Goal: Information Seeking & Learning: Learn about a topic

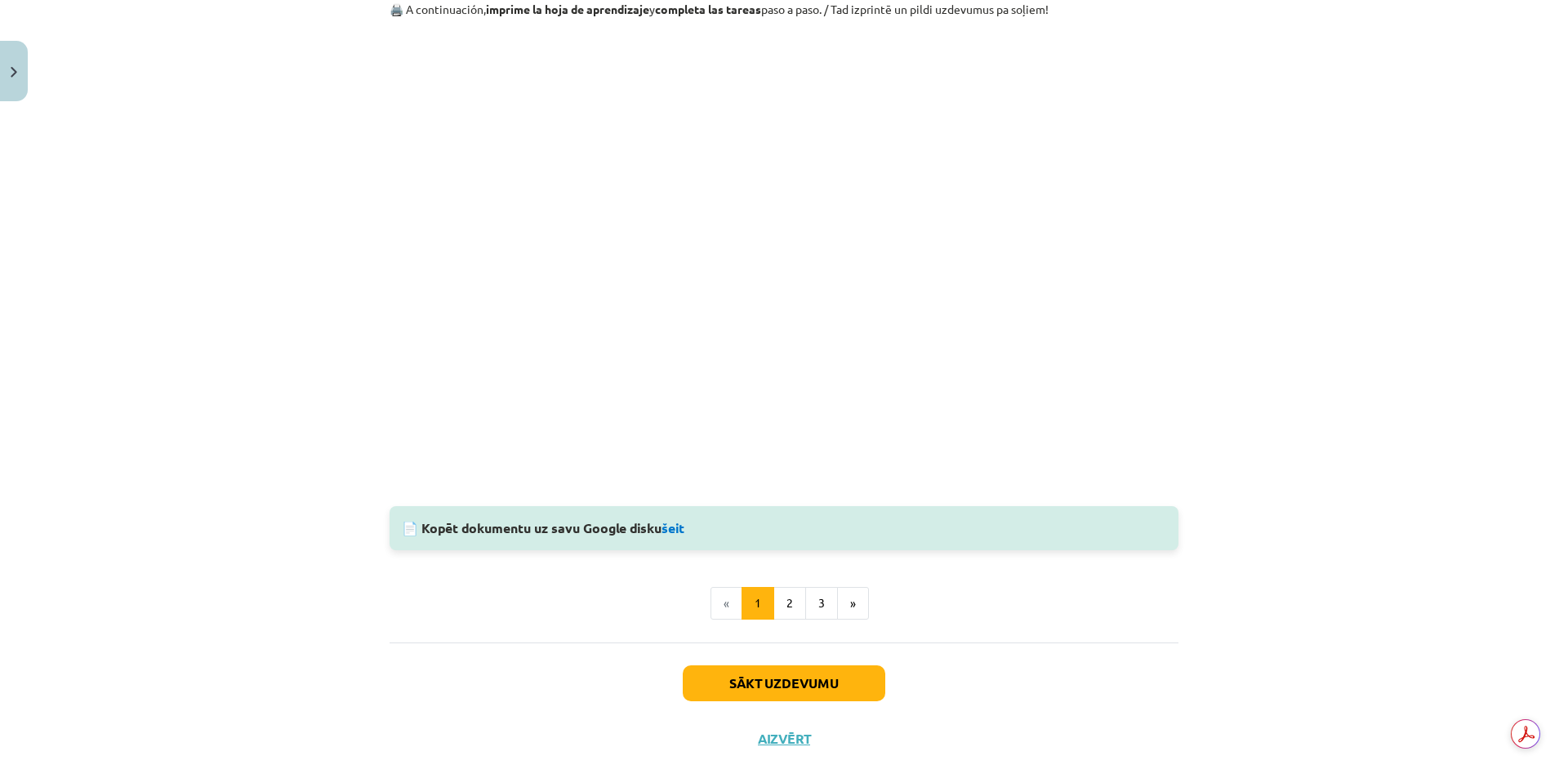
scroll to position [1511, 0]
click at [676, 532] on link "šeit" at bounding box center [673, 526] width 23 height 17
click at [785, 600] on button "2" at bounding box center [789, 601] width 33 height 32
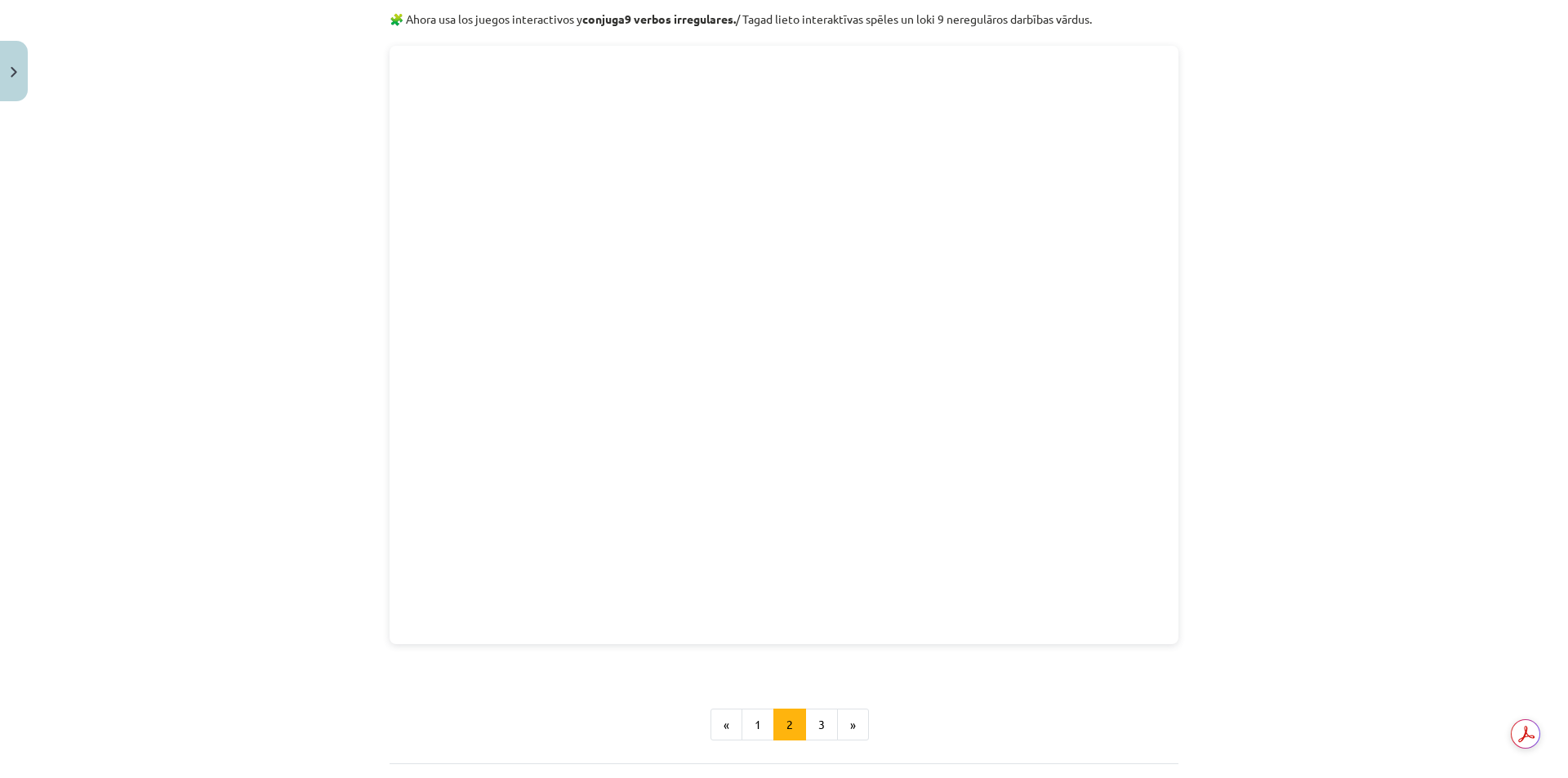
scroll to position [295, 0]
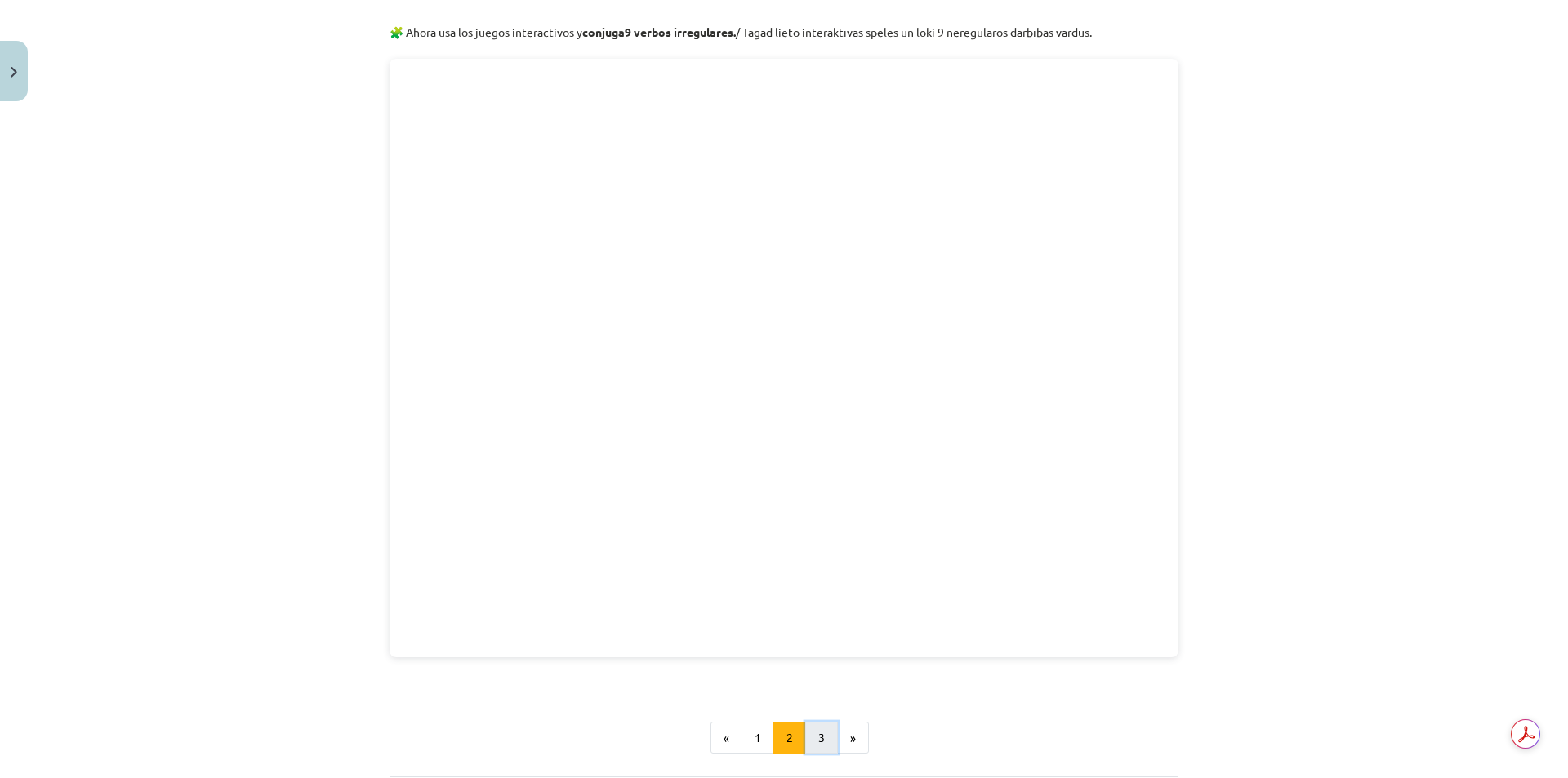
click at [812, 735] on button "3" at bounding box center [821, 738] width 33 height 32
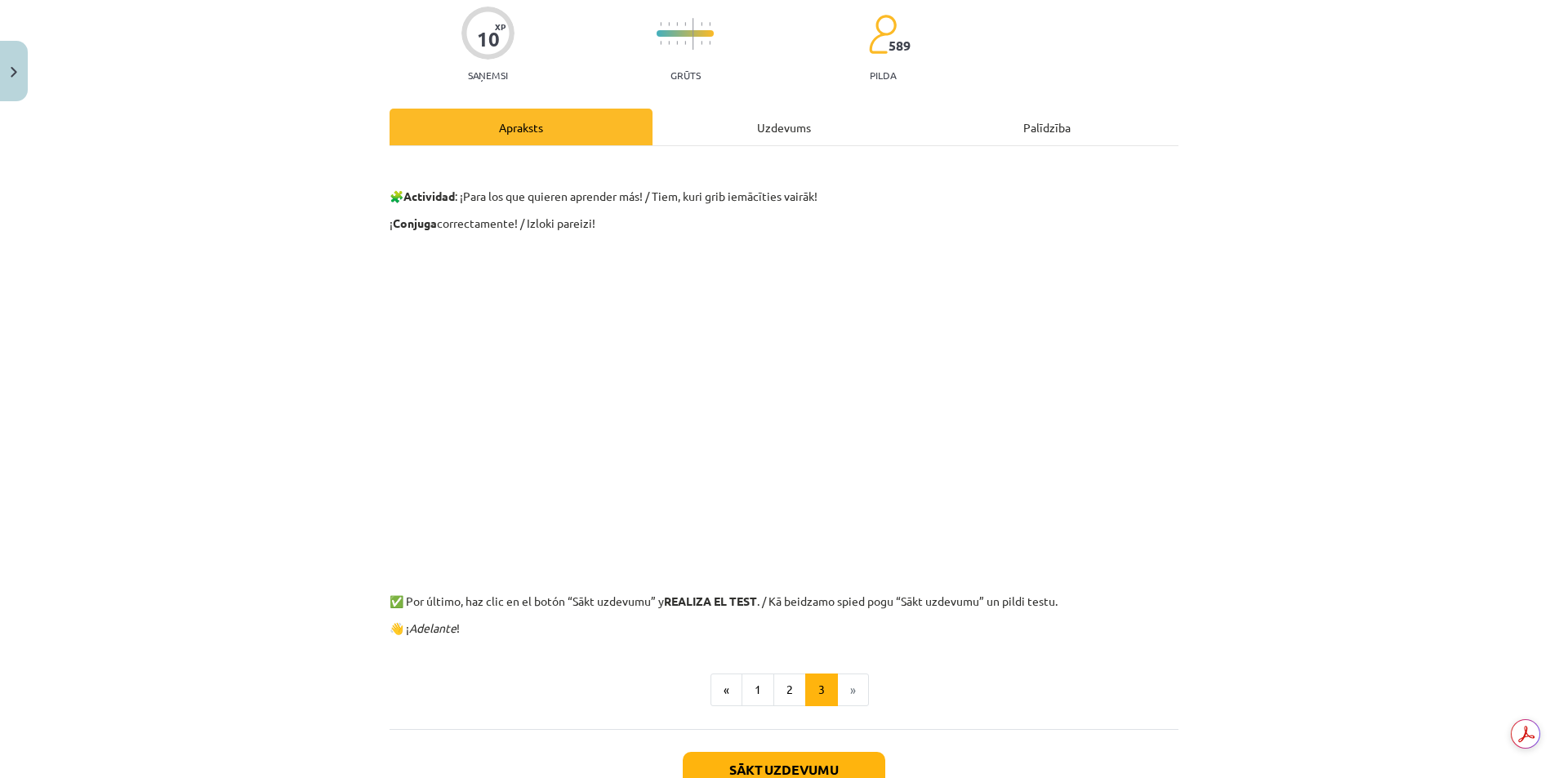
scroll to position [248, 0]
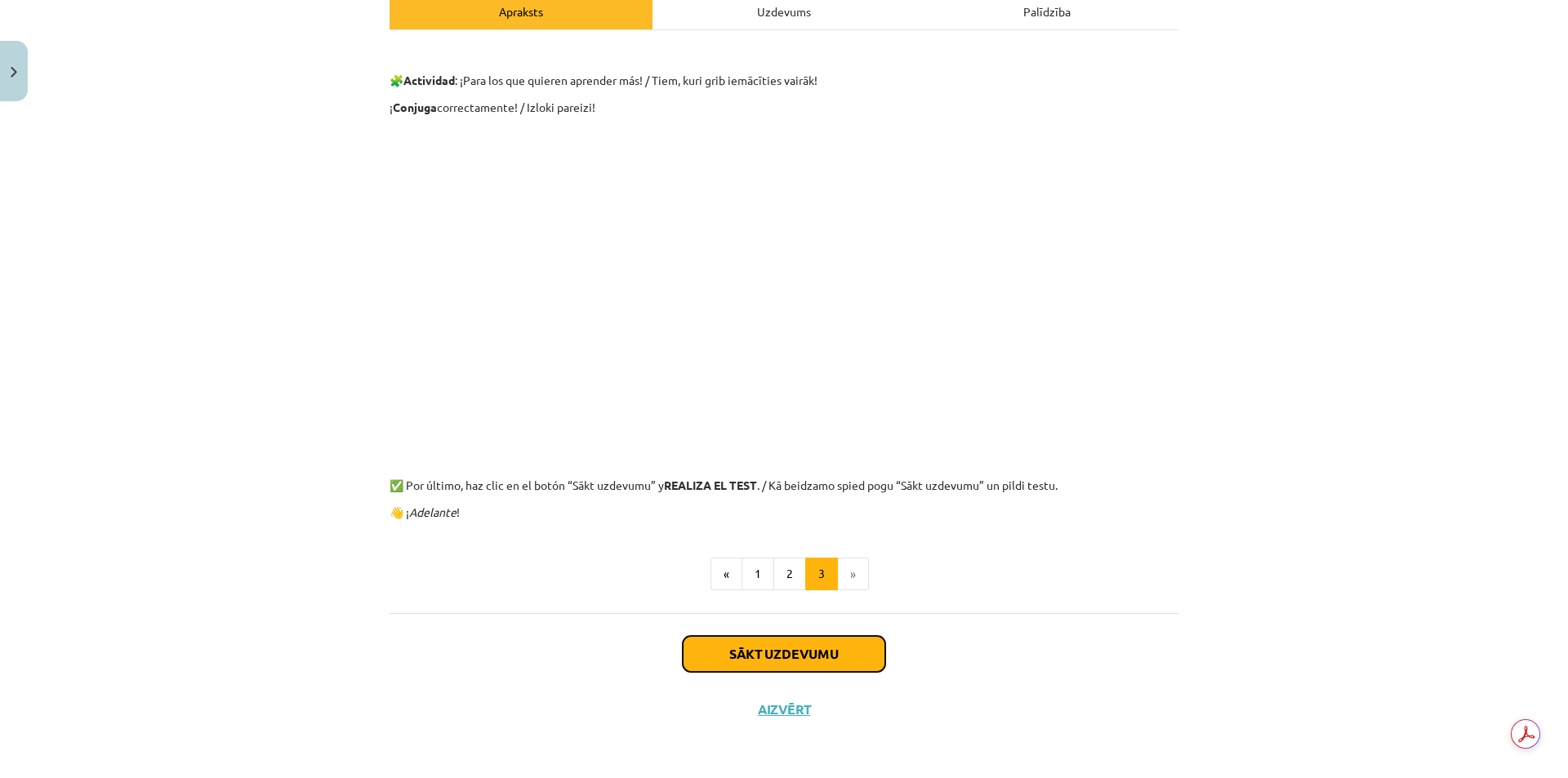
click at [852, 662] on button "Sākt uzdevumu" at bounding box center [784, 654] width 203 height 35
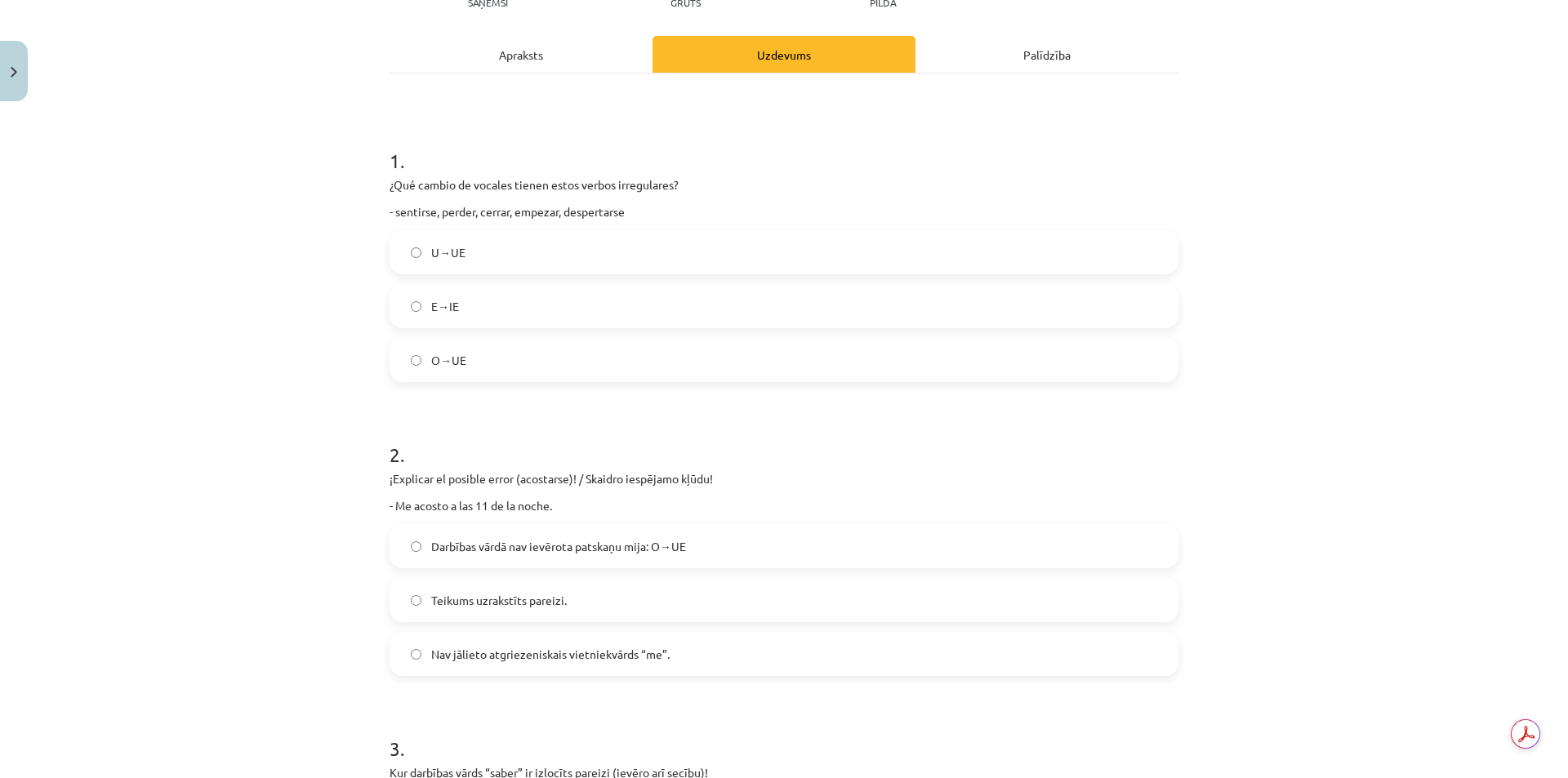
scroll to position [286, 0]
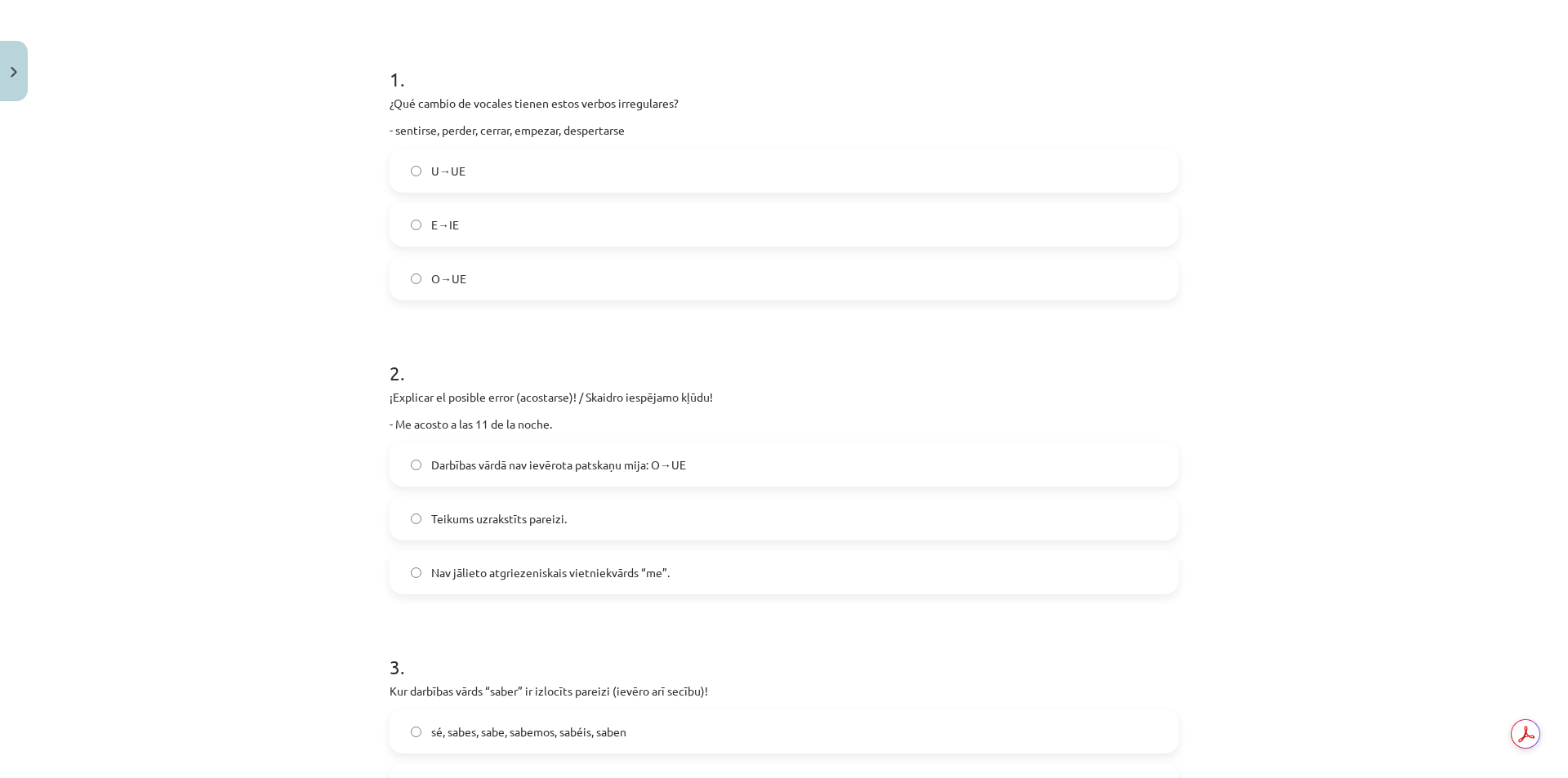
click at [1041, 227] on label "E→IE" at bounding box center [784, 224] width 786 height 40
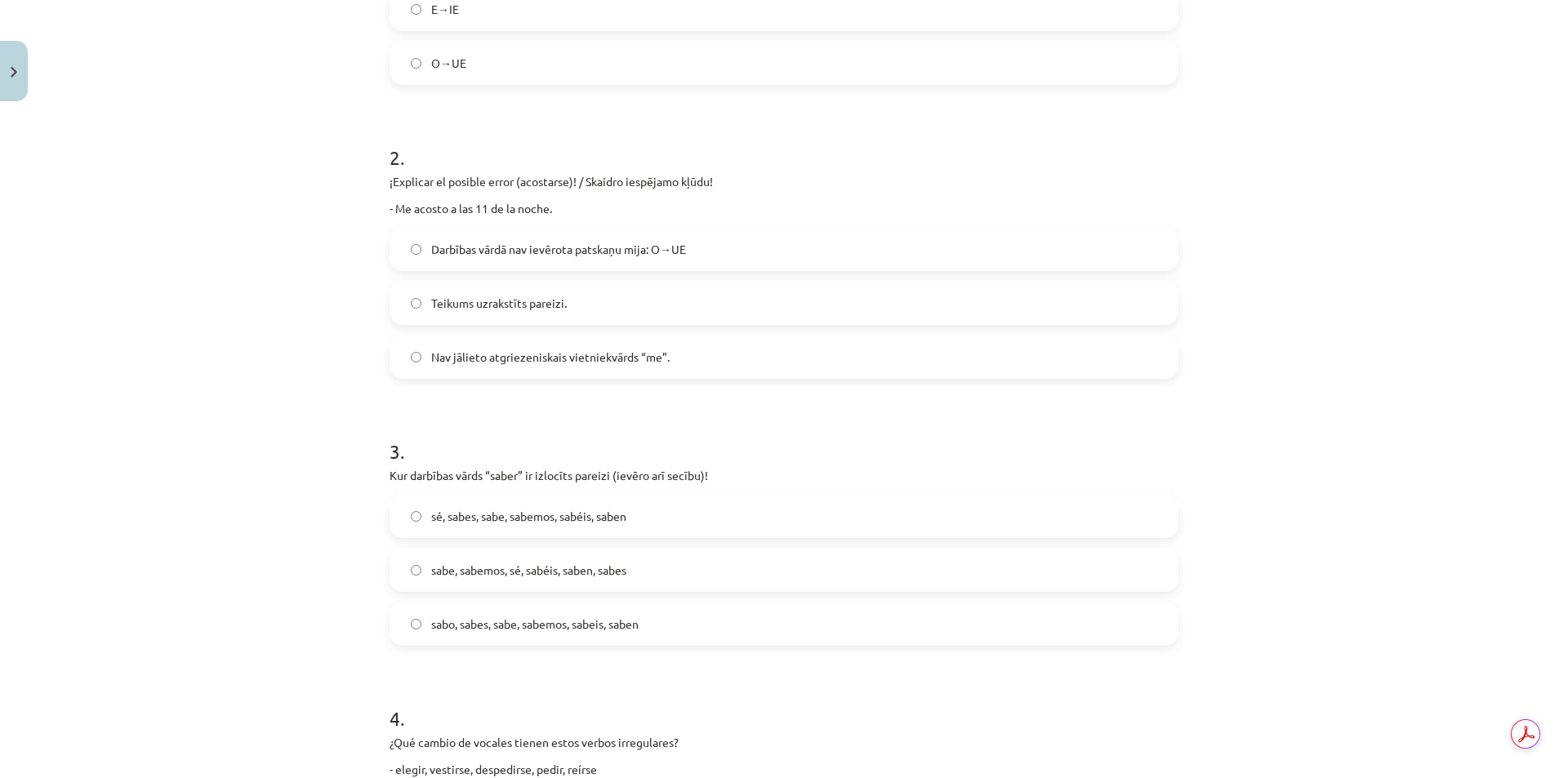
scroll to position [531, 0]
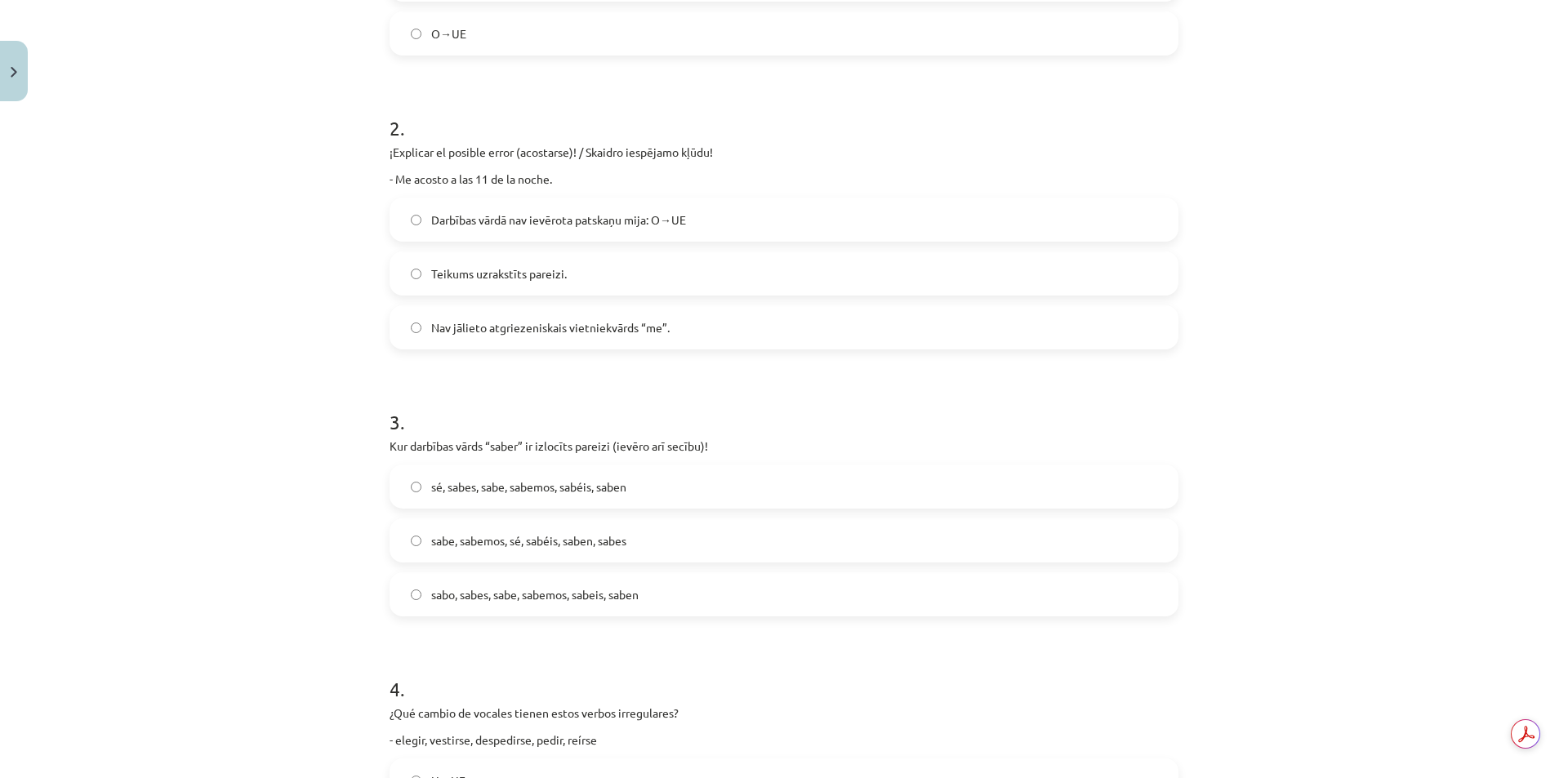
click at [427, 210] on label "Darbības vārdā nav ievērota patskaņu mija: O→UE" at bounding box center [784, 219] width 786 height 40
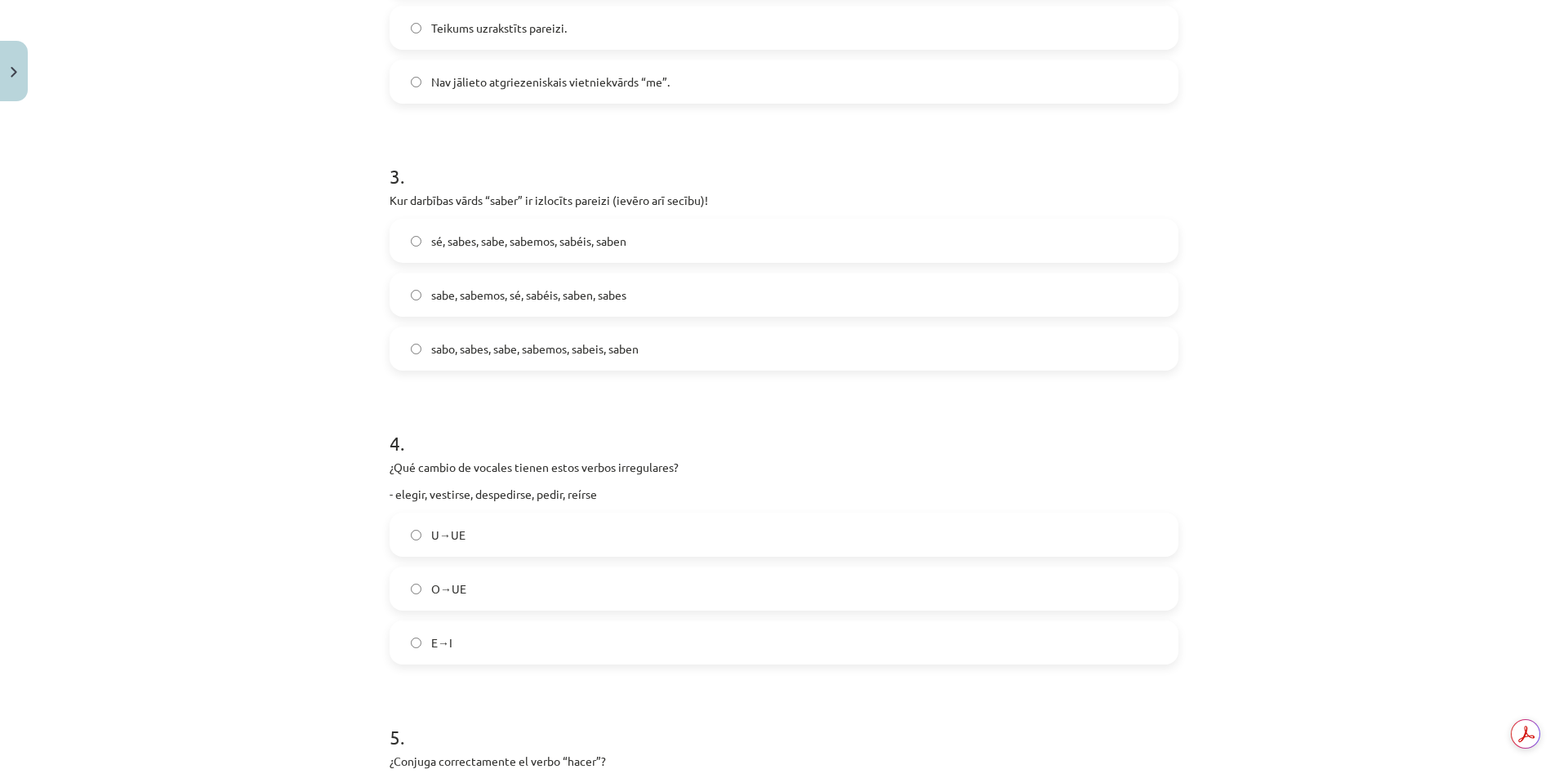
scroll to position [776, 0]
click at [458, 342] on span "sabo, sabes, sabe, sabemos, sabeis, saben" at bounding box center [535, 350] width 208 height 17
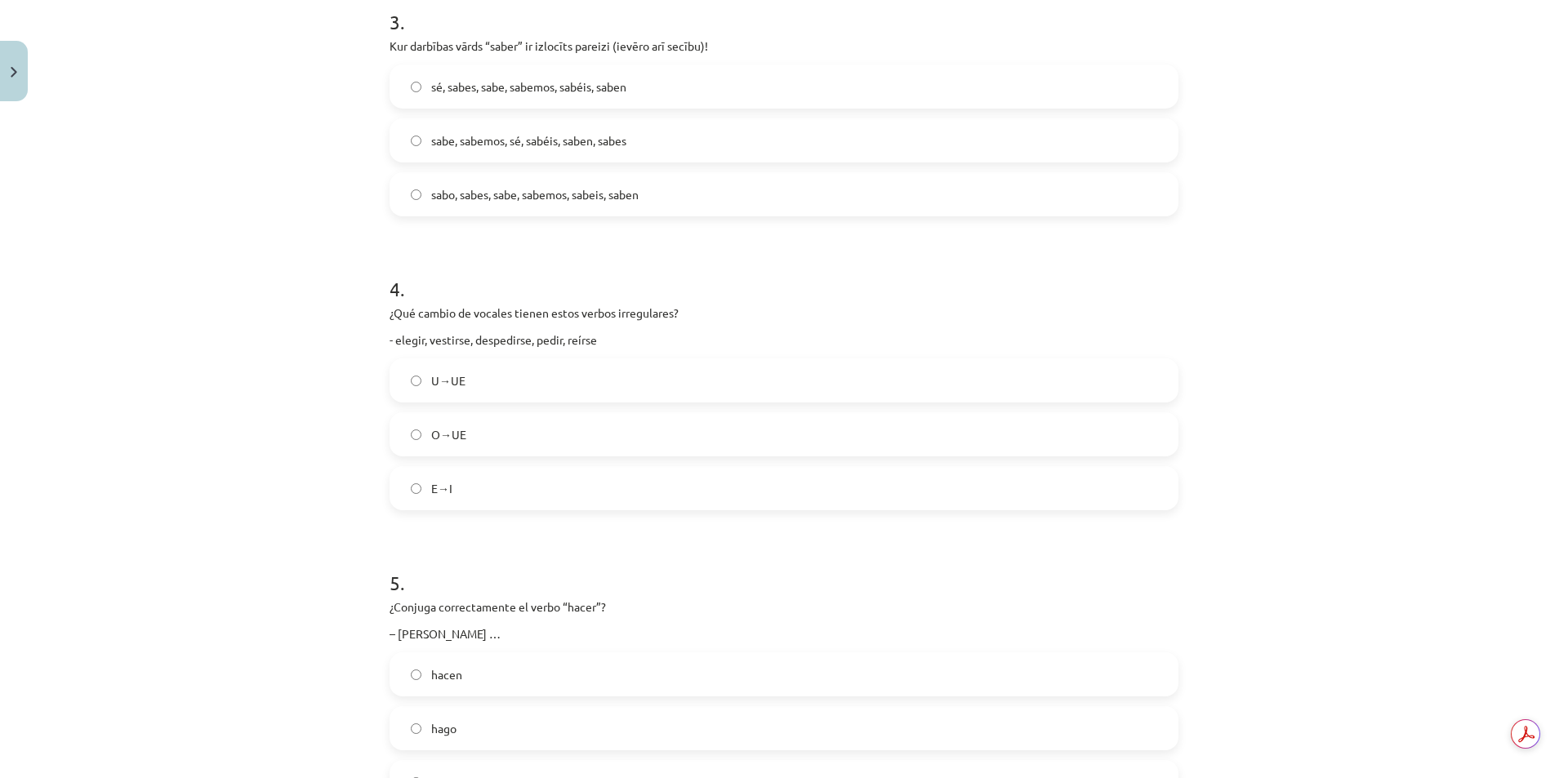
scroll to position [1020, 0]
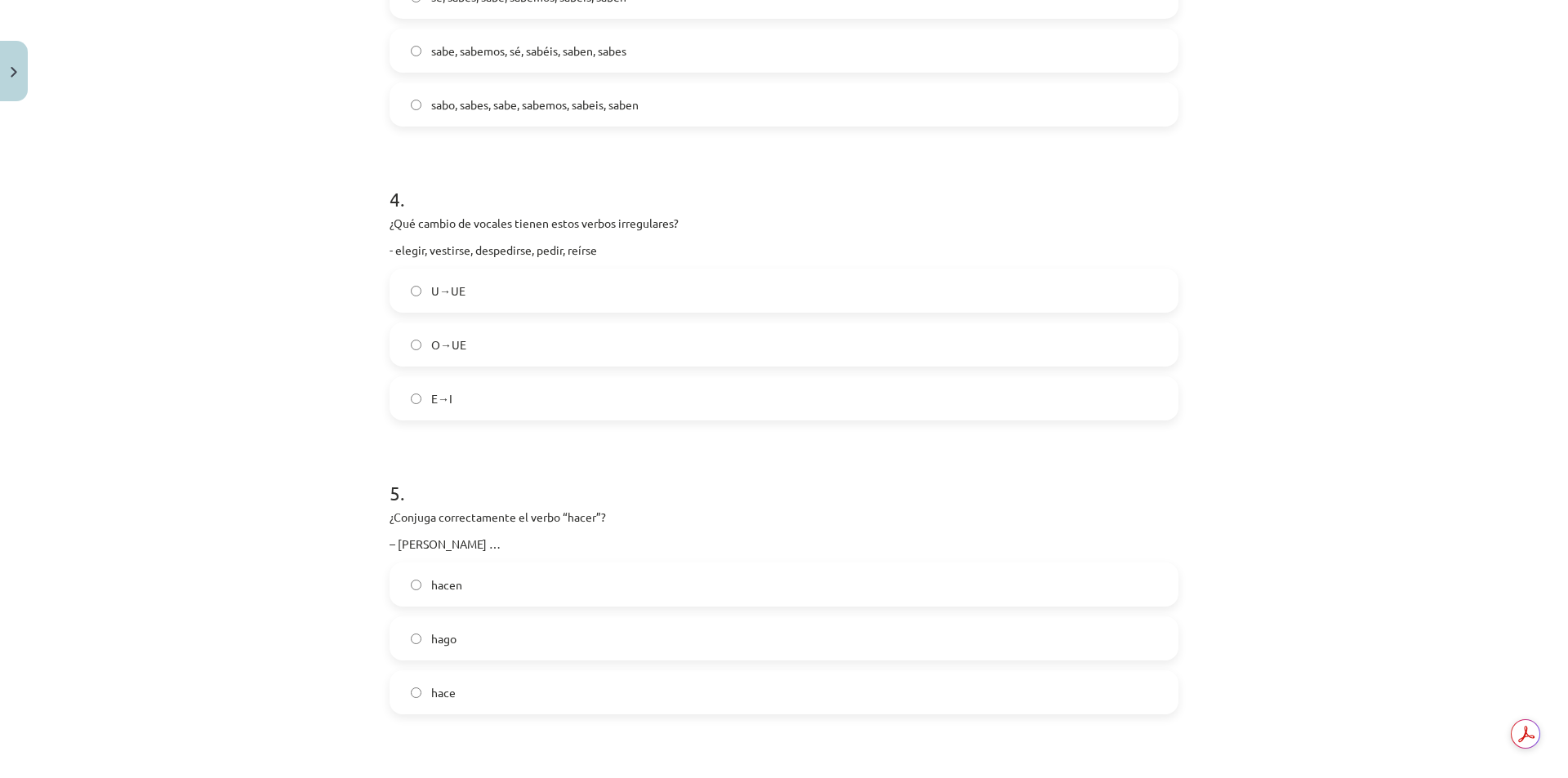
click at [461, 396] on label "E→I" at bounding box center [784, 398] width 786 height 40
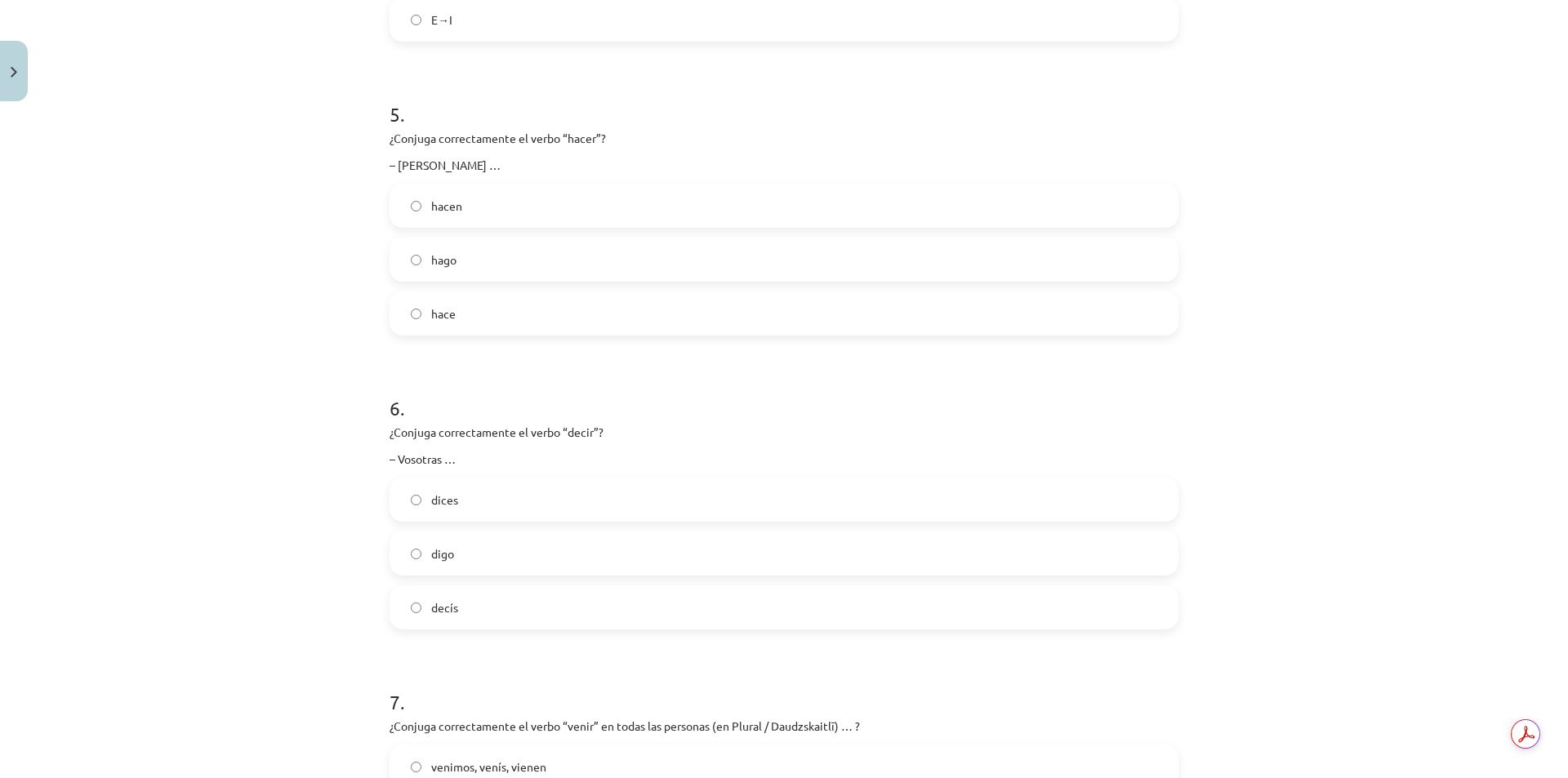
scroll to position [1429, 0]
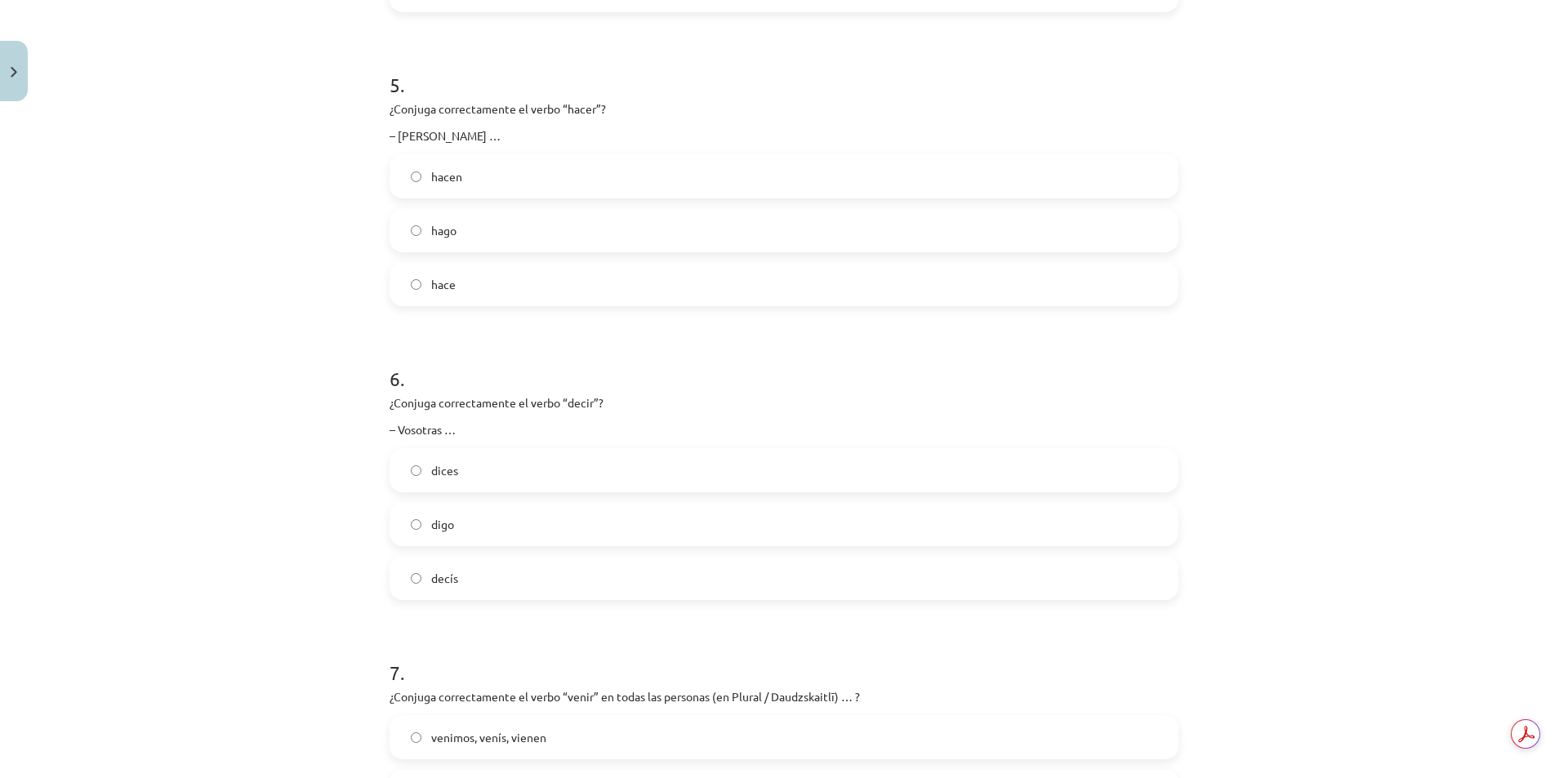
click at [470, 289] on label "hace" at bounding box center [784, 284] width 786 height 40
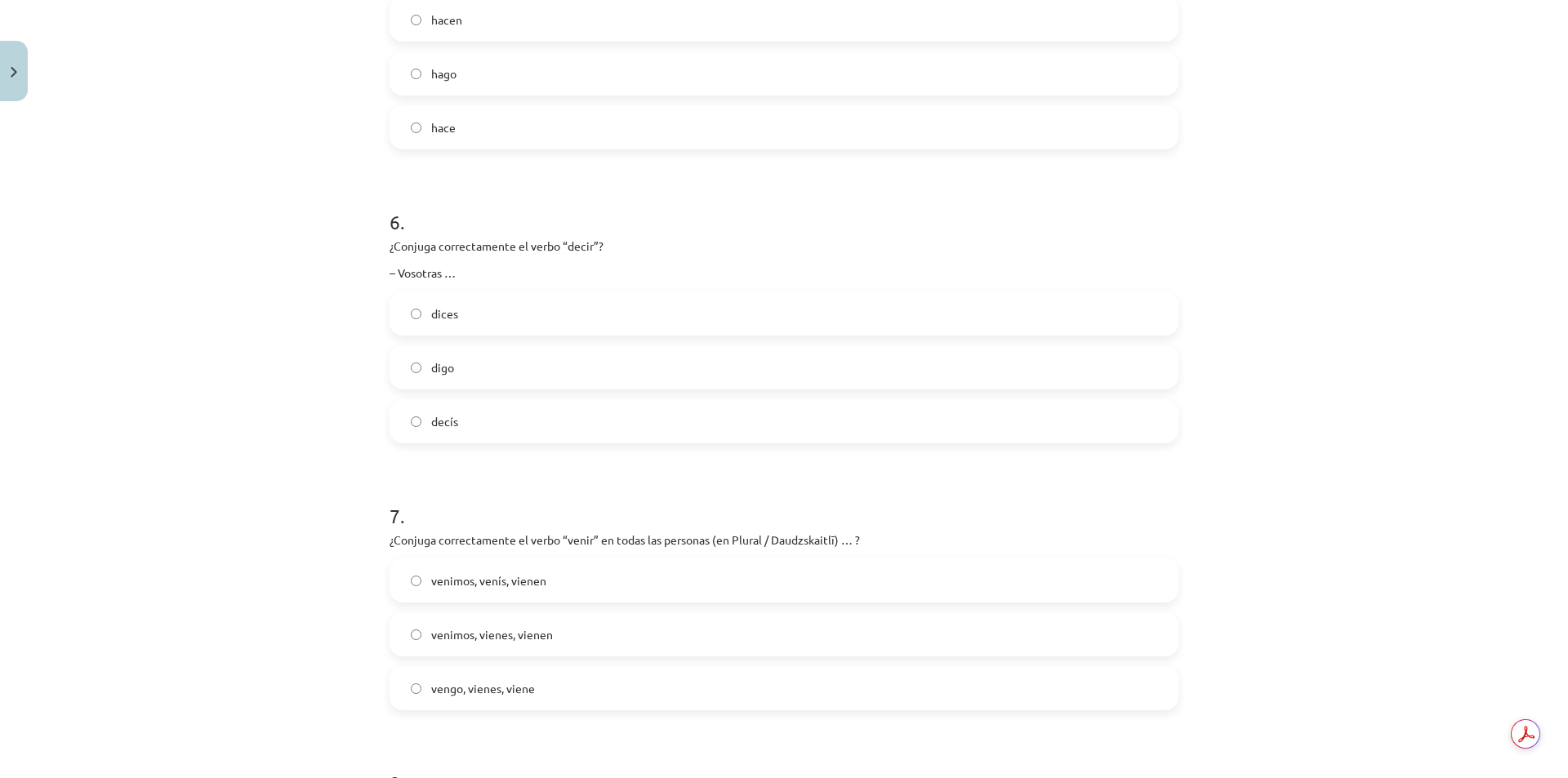
scroll to position [1592, 0]
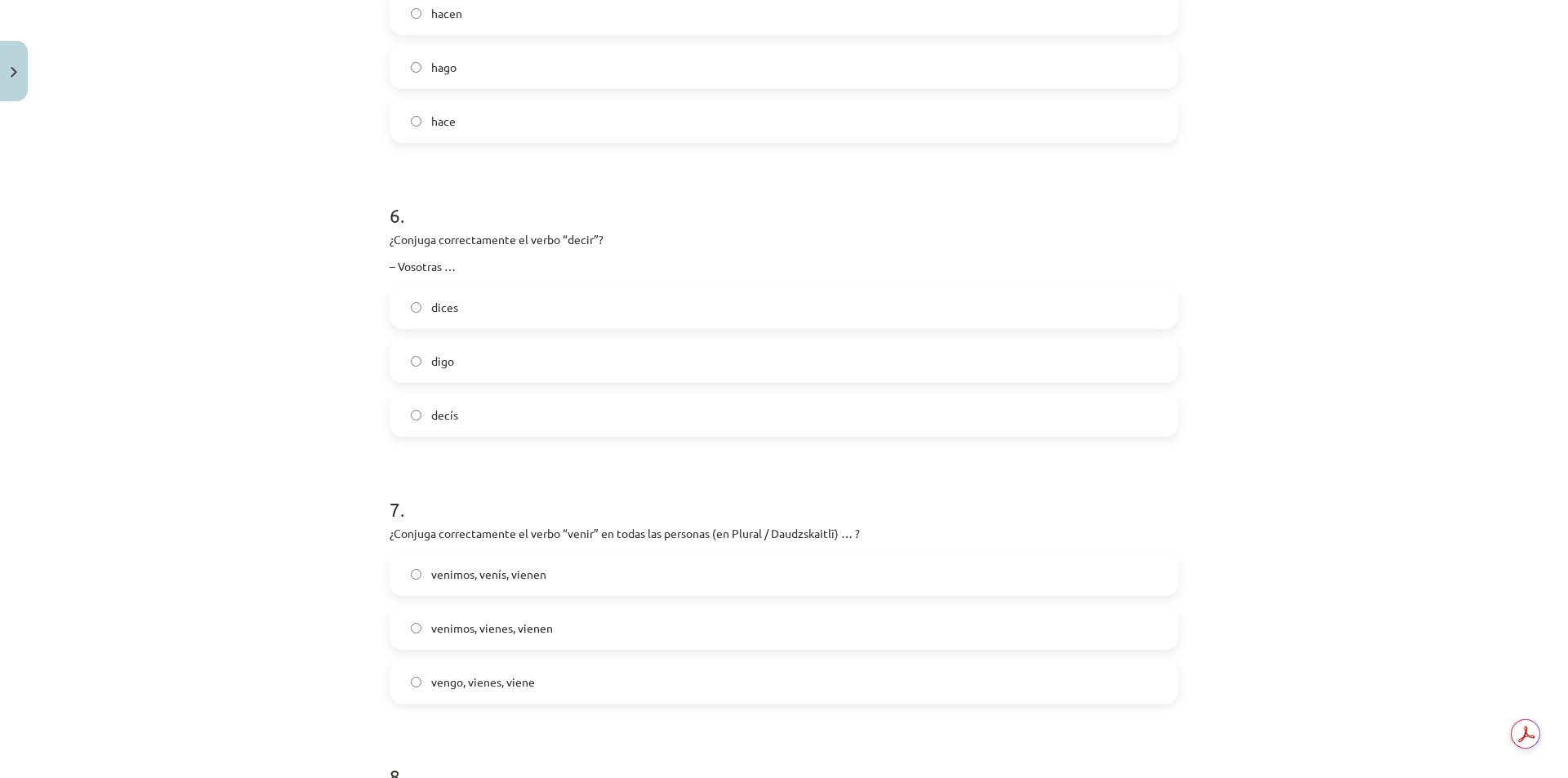
click at [461, 414] on label "decís" at bounding box center [784, 414] width 786 height 40
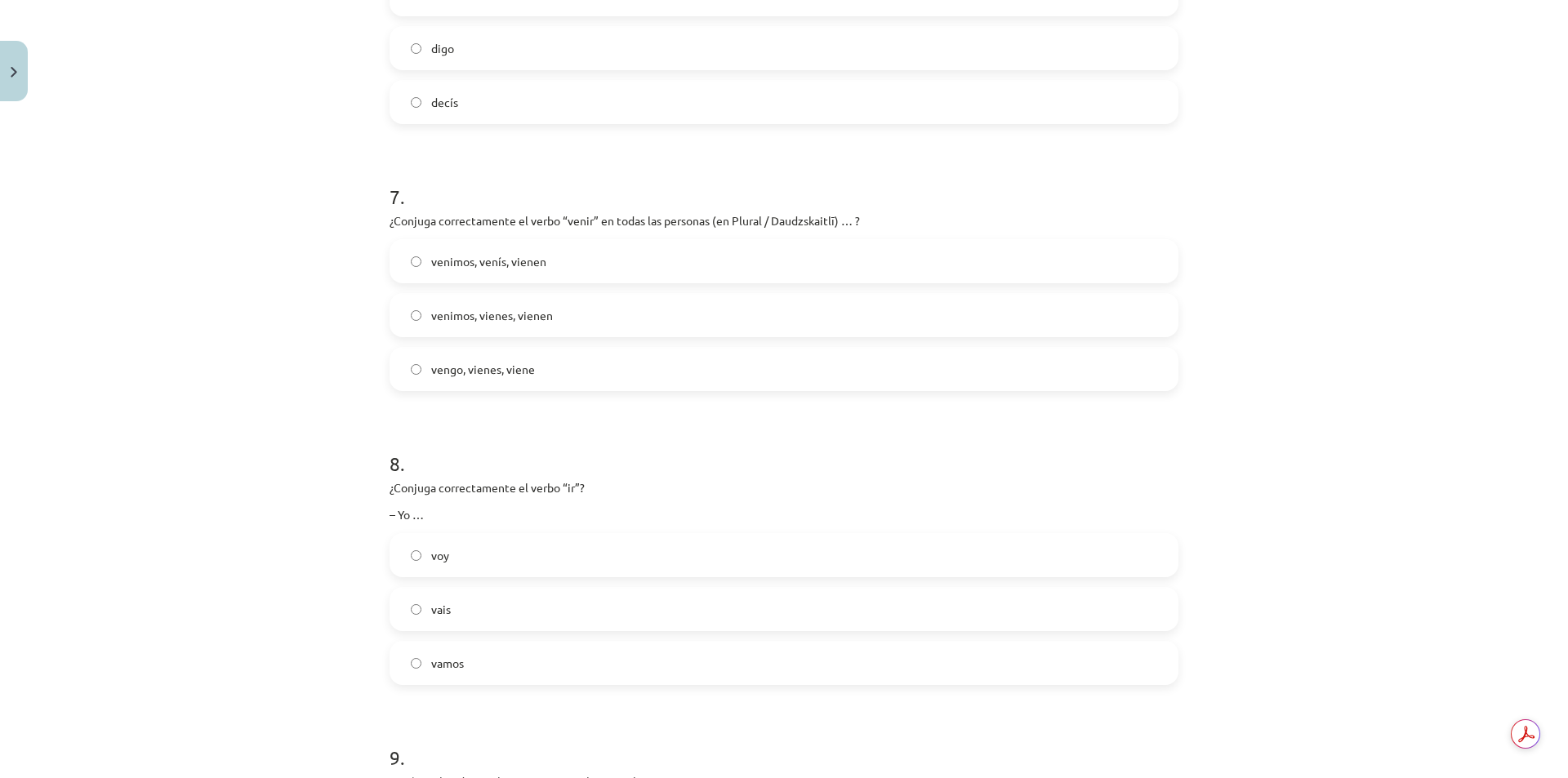
scroll to position [1918, 0]
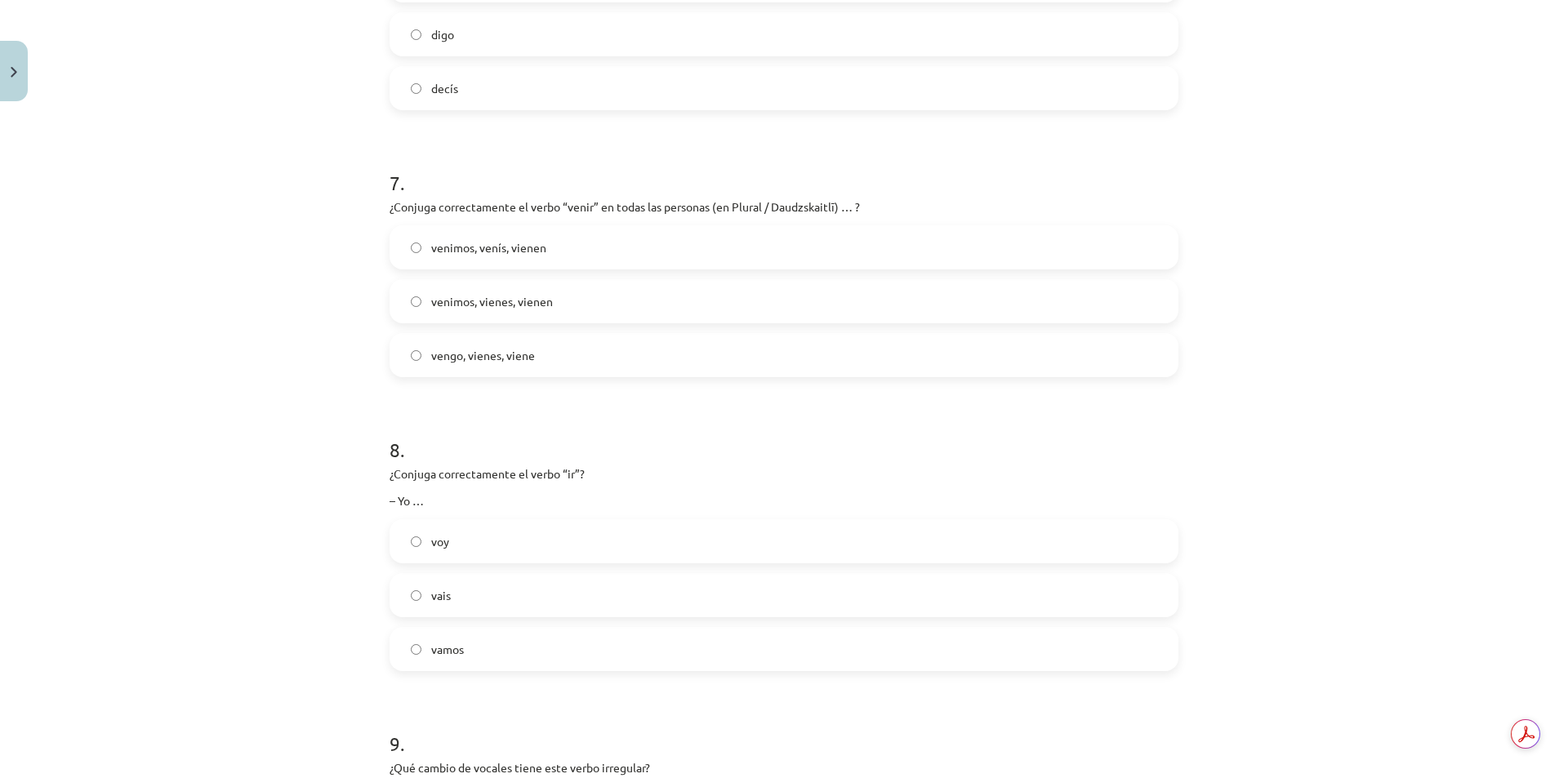
click at [574, 245] on label "venimos, venís, vienen" at bounding box center [784, 246] width 786 height 40
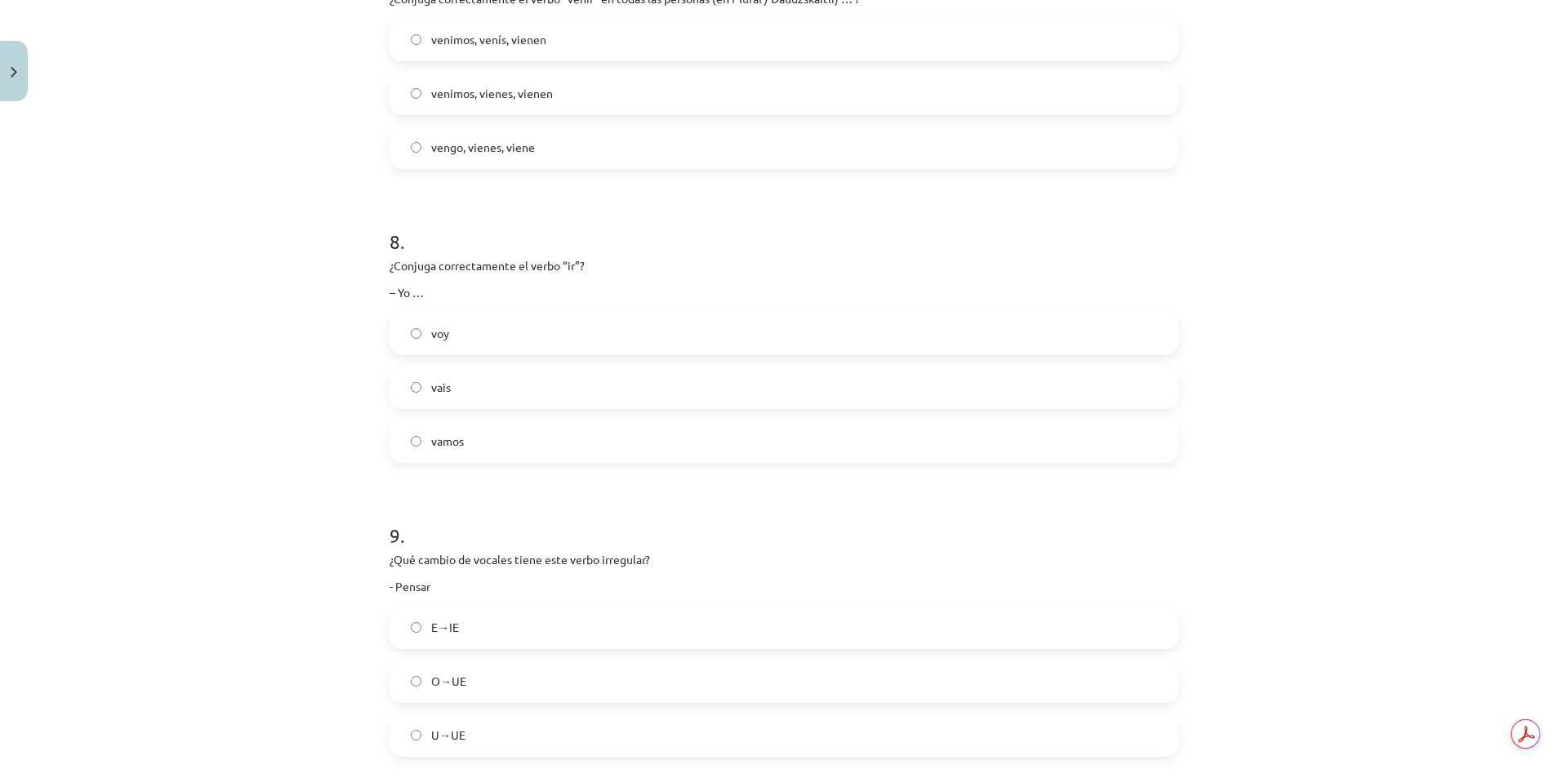
scroll to position [2164, 0]
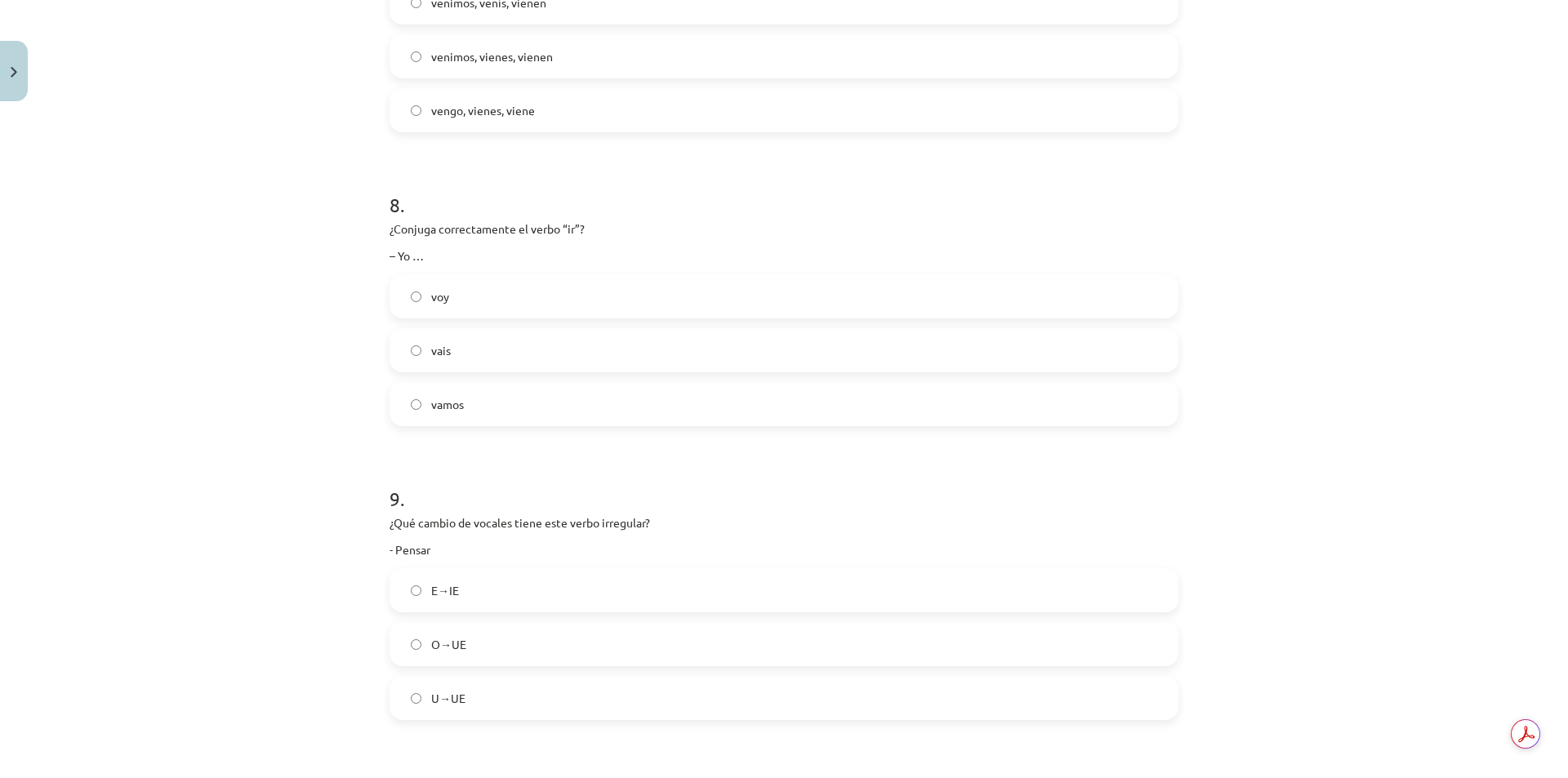
click at [459, 292] on label "voy" at bounding box center [784, 295] width 786 height 40
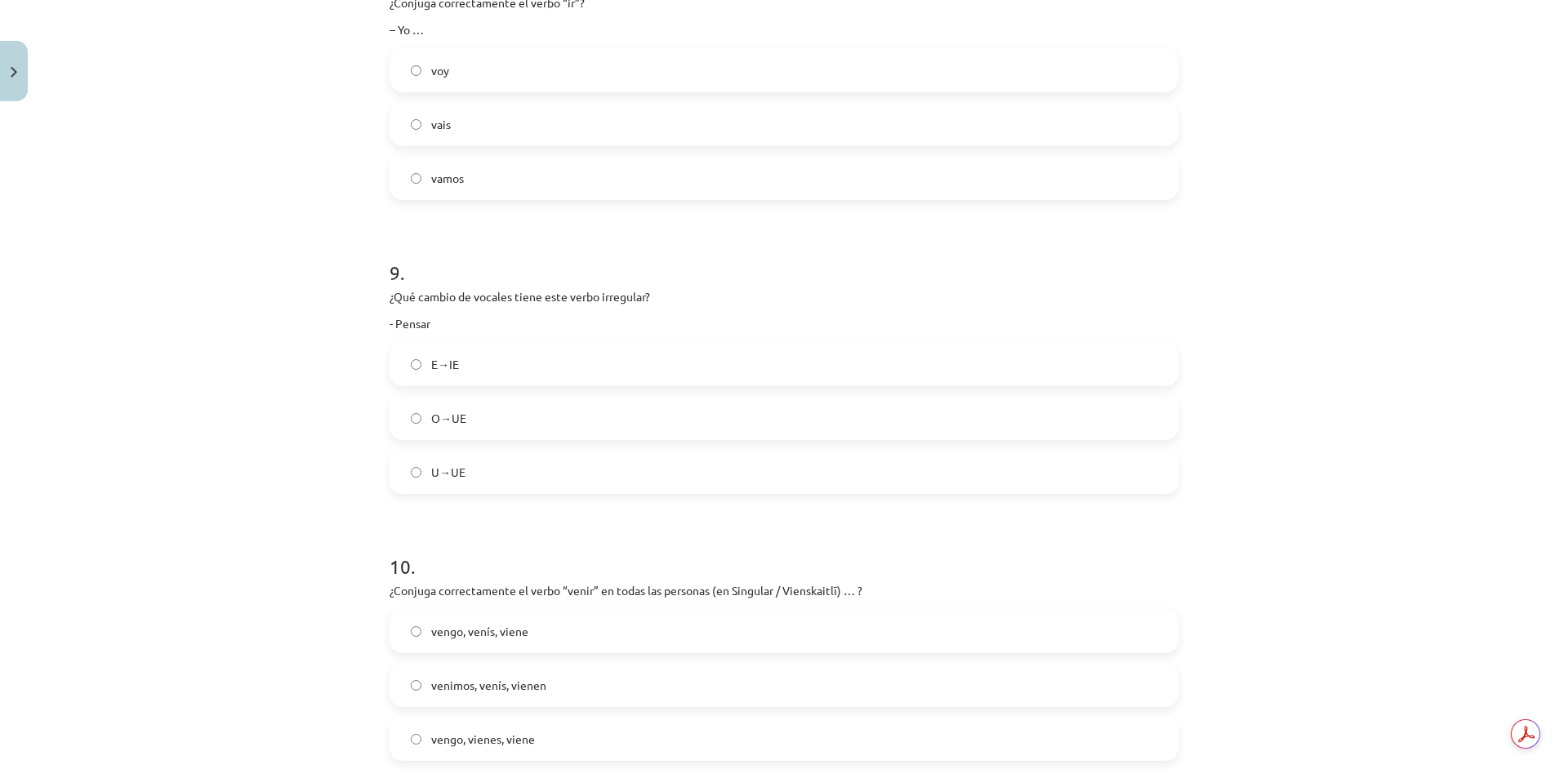
scroll to position [2491, 0]
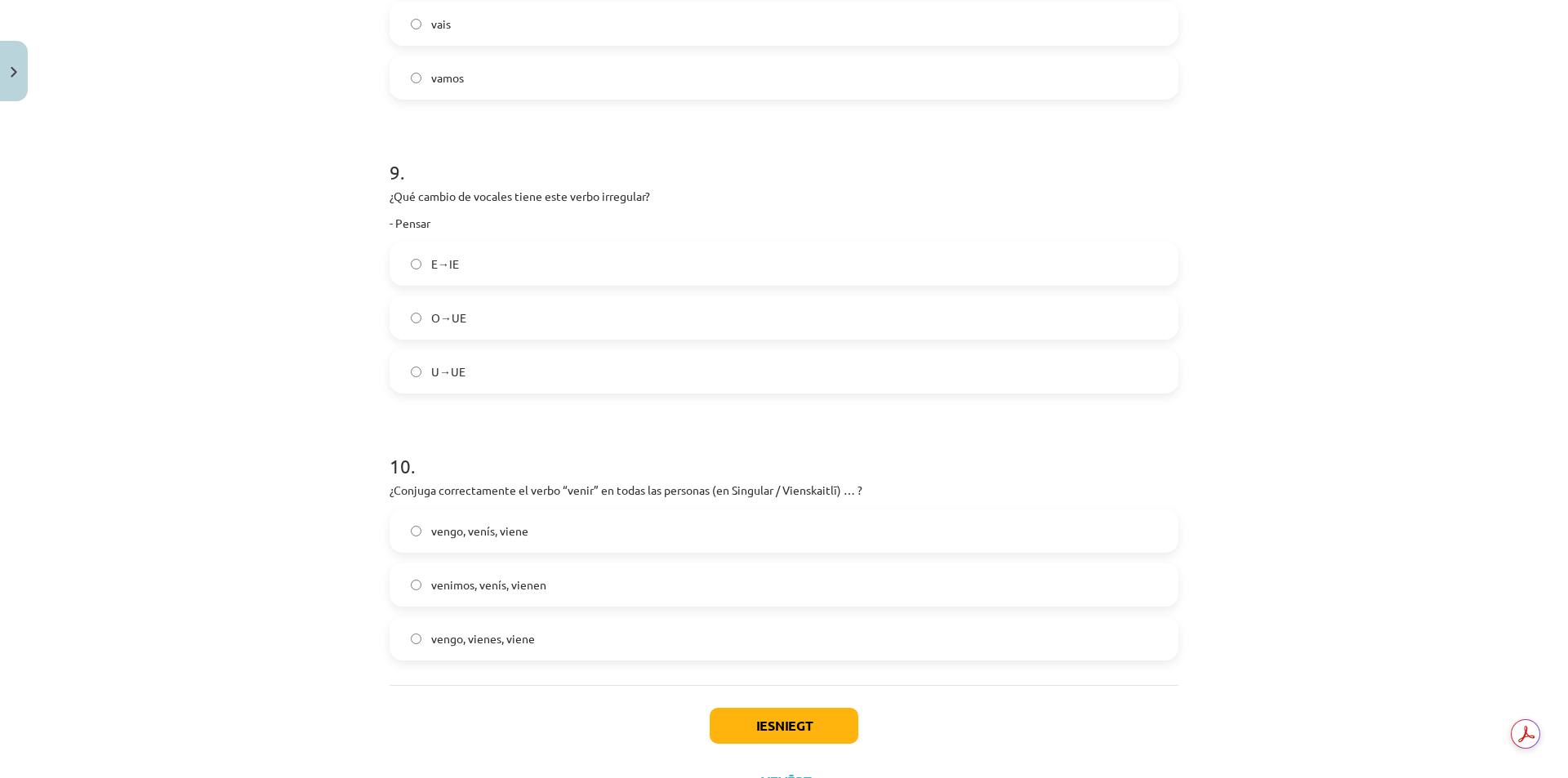
click at [466, 262] on label "E→IE" at bounding box center [784, 263] width 786 height 40
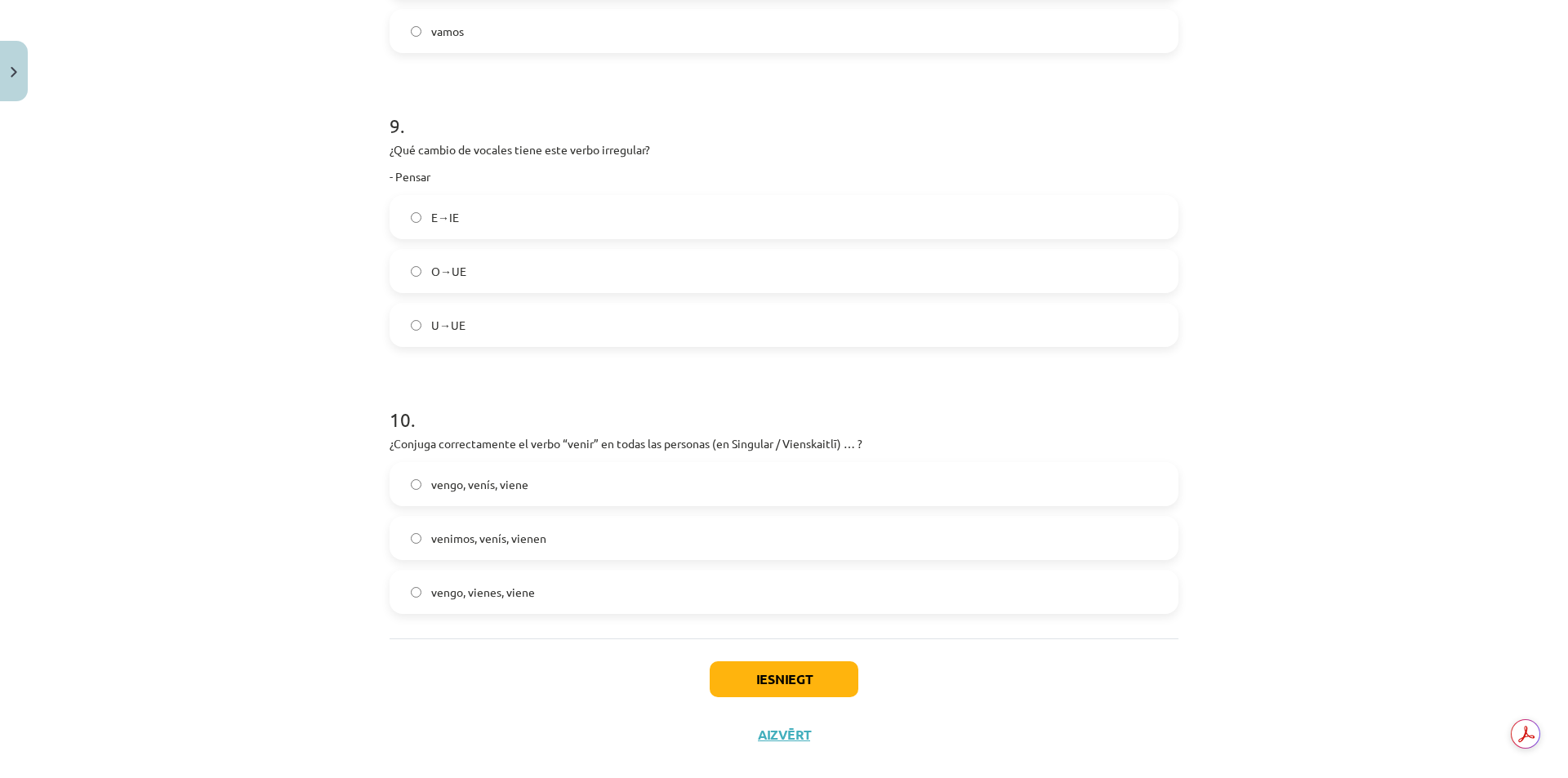
scroll to position [2562, 0]
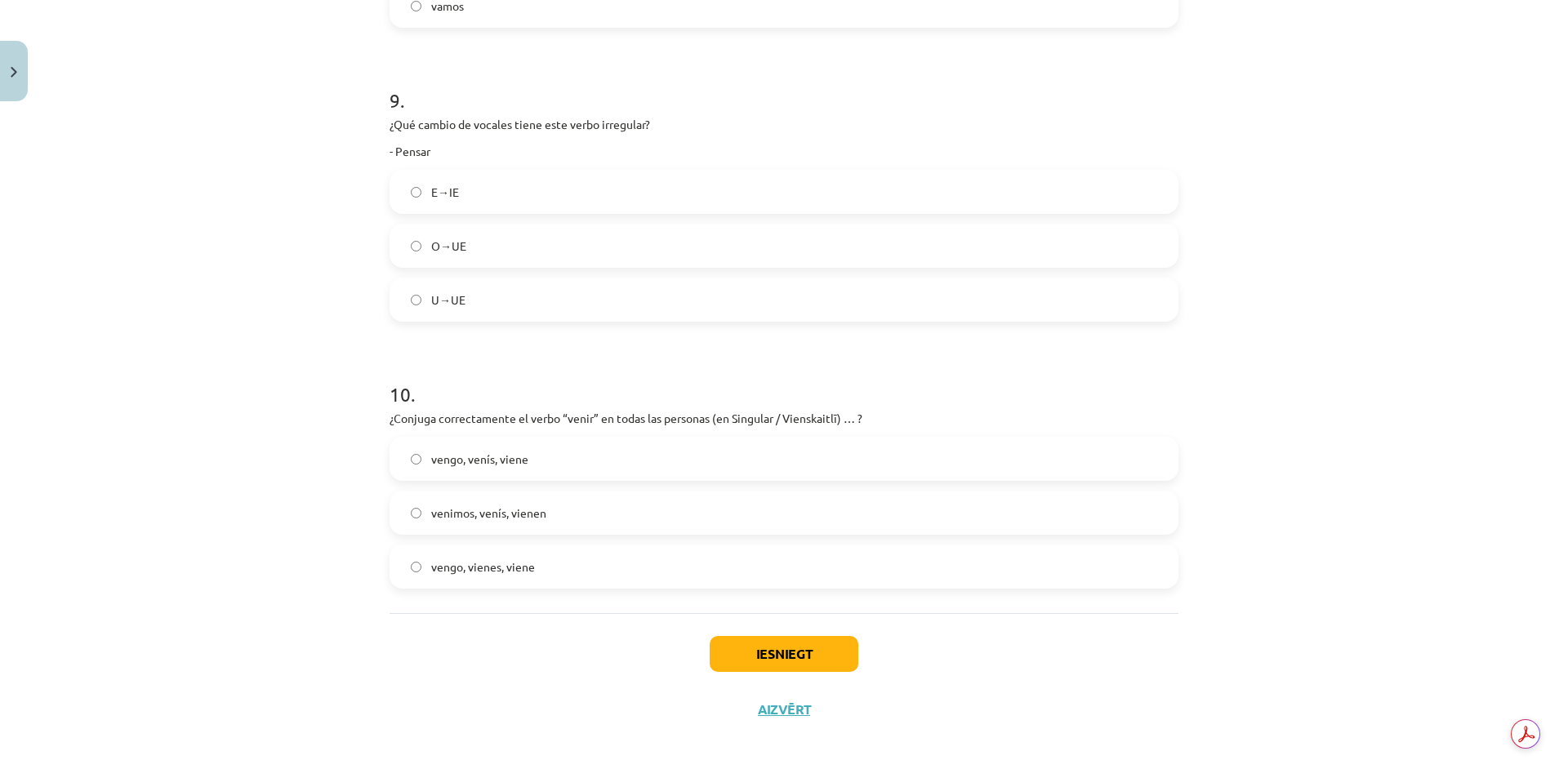
click at [453, 562] on span "vengo, vienes, viene" at bounding box center [483, 566] width 103 height 17
click at [764, 638] on button "Iesniegt" at bounding box center [784, 654] width 149 height 35
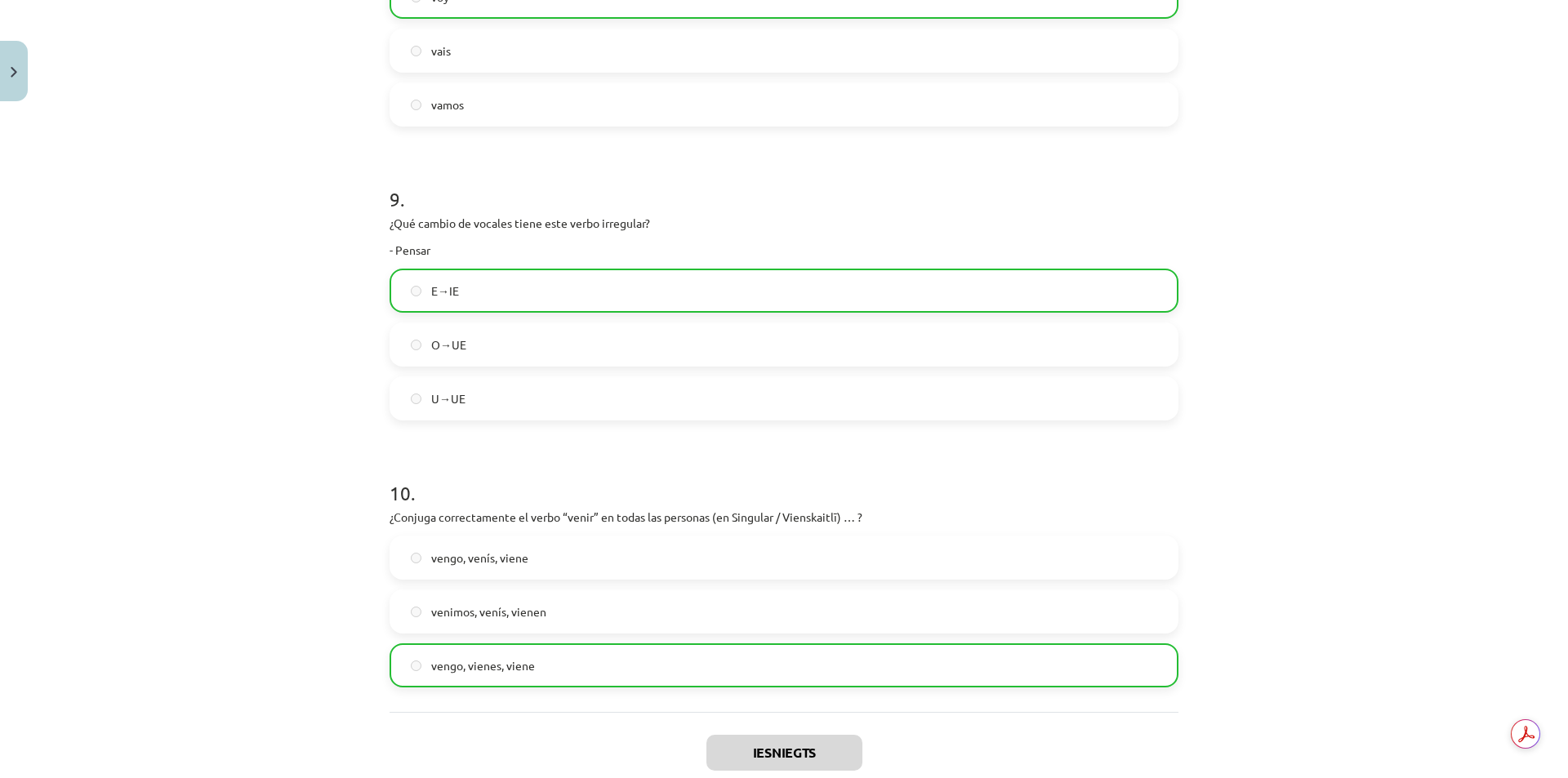
scroll to position [2615, 0]
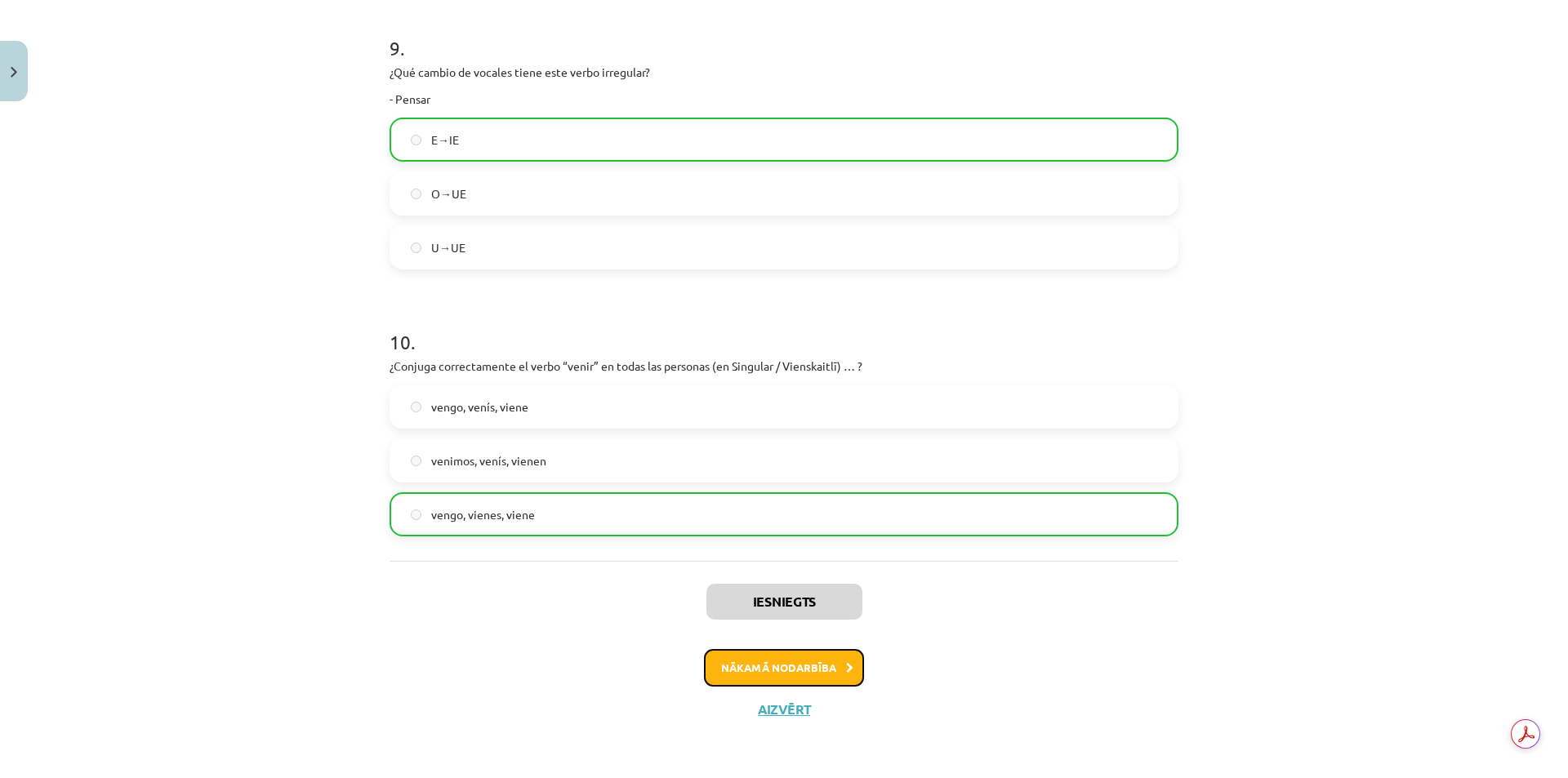
click at [714, 656] on button "Nākamā nodarbība" at bounding box center [784, 668] width 161 height 37
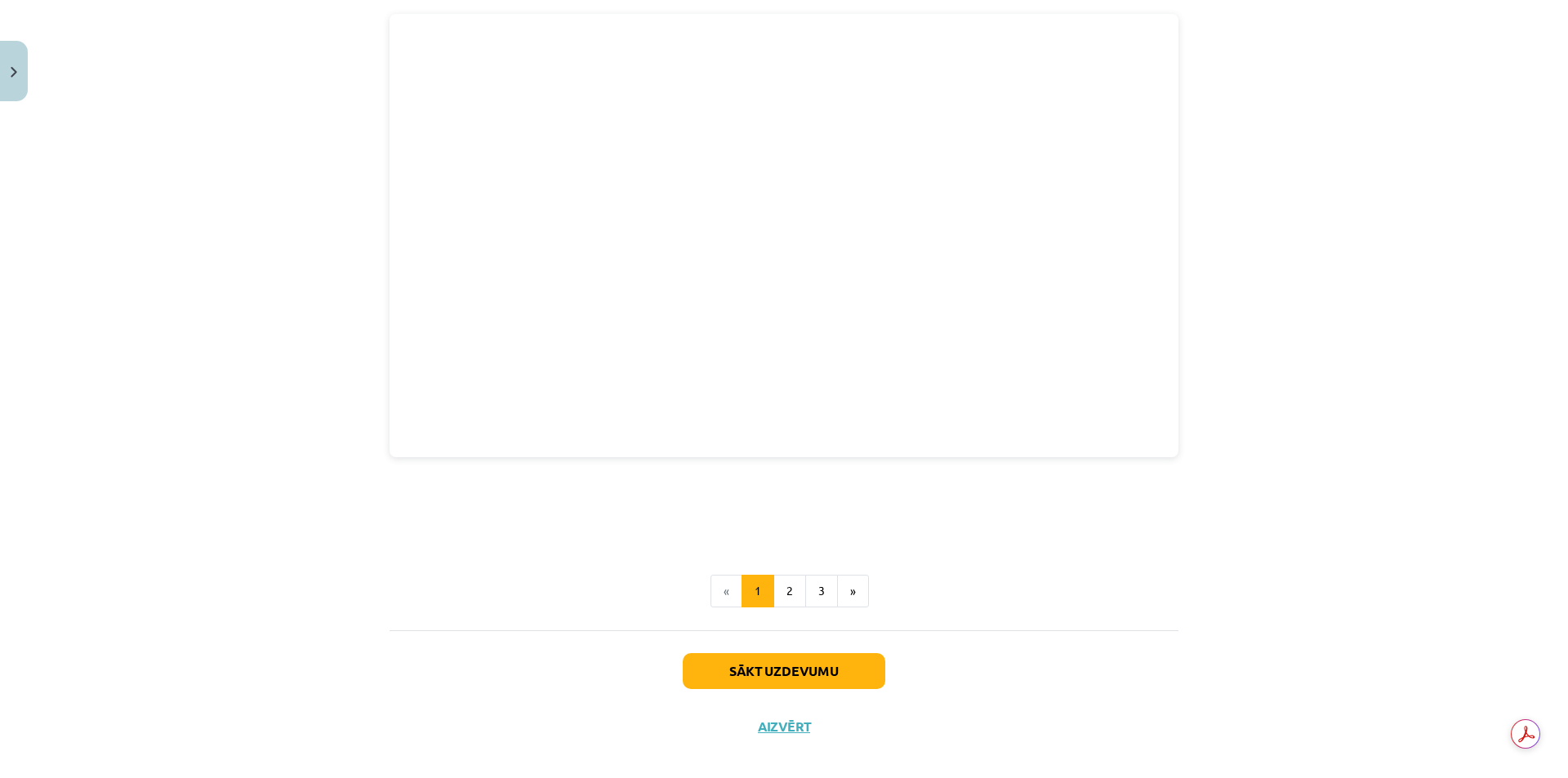
scroll to position [2418, 0]
click at [773, 579] on button "2" at bounding box center [789, 590] width 33 height 32
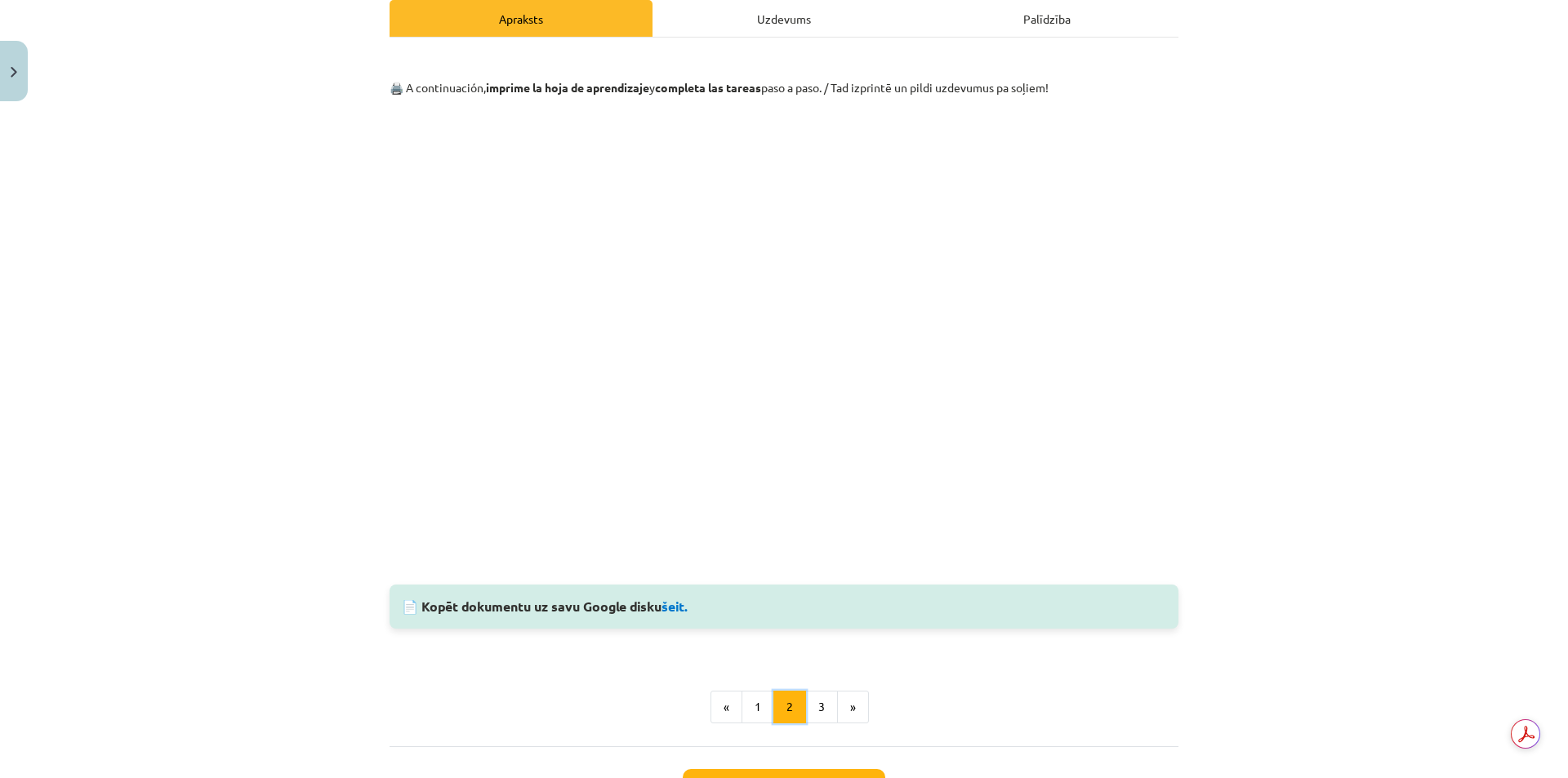
scroll to position [211, 0]
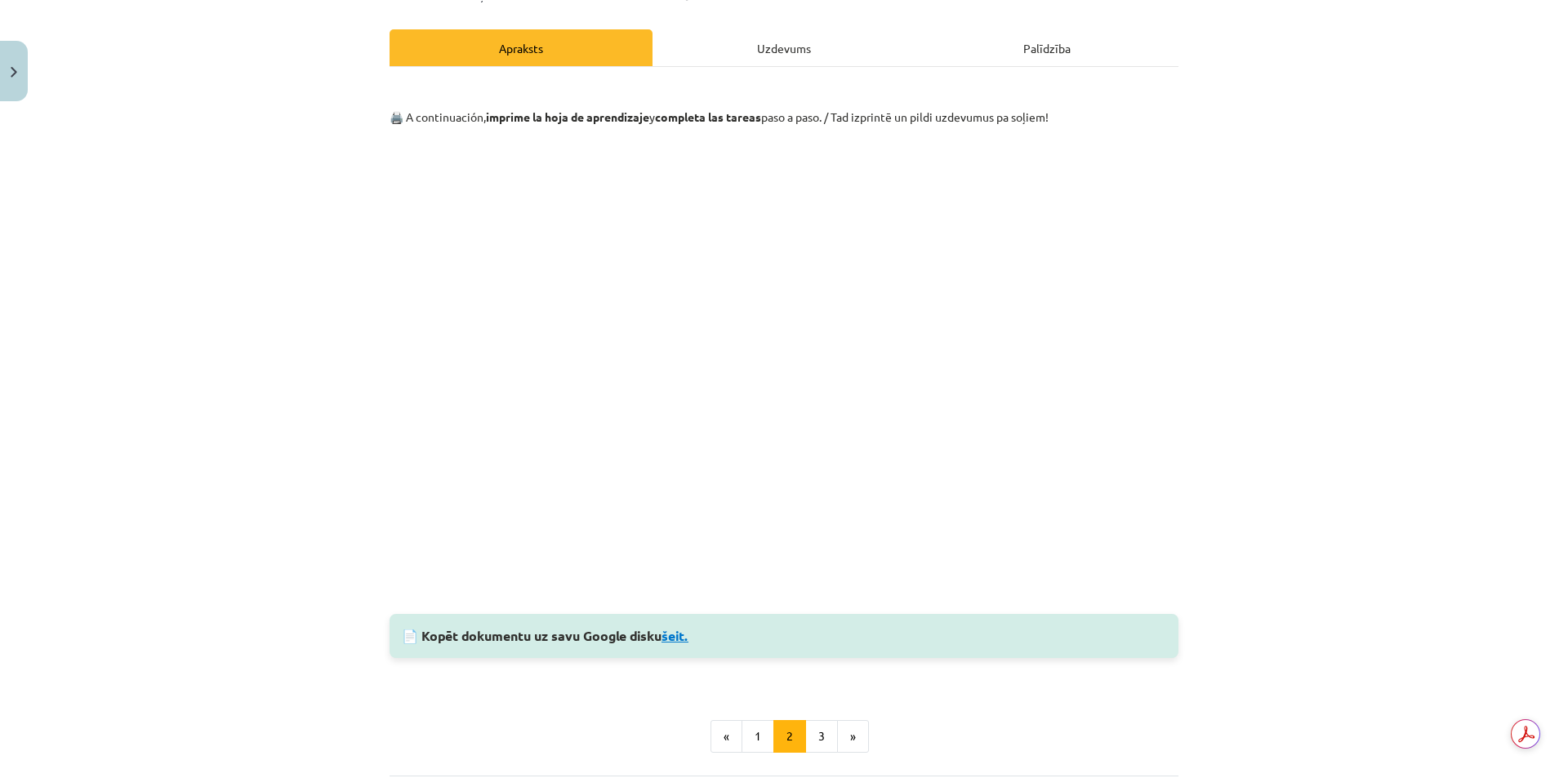
click at [671, 643] on link "šeit." at bounding box center [675, 635] width 27 height 17
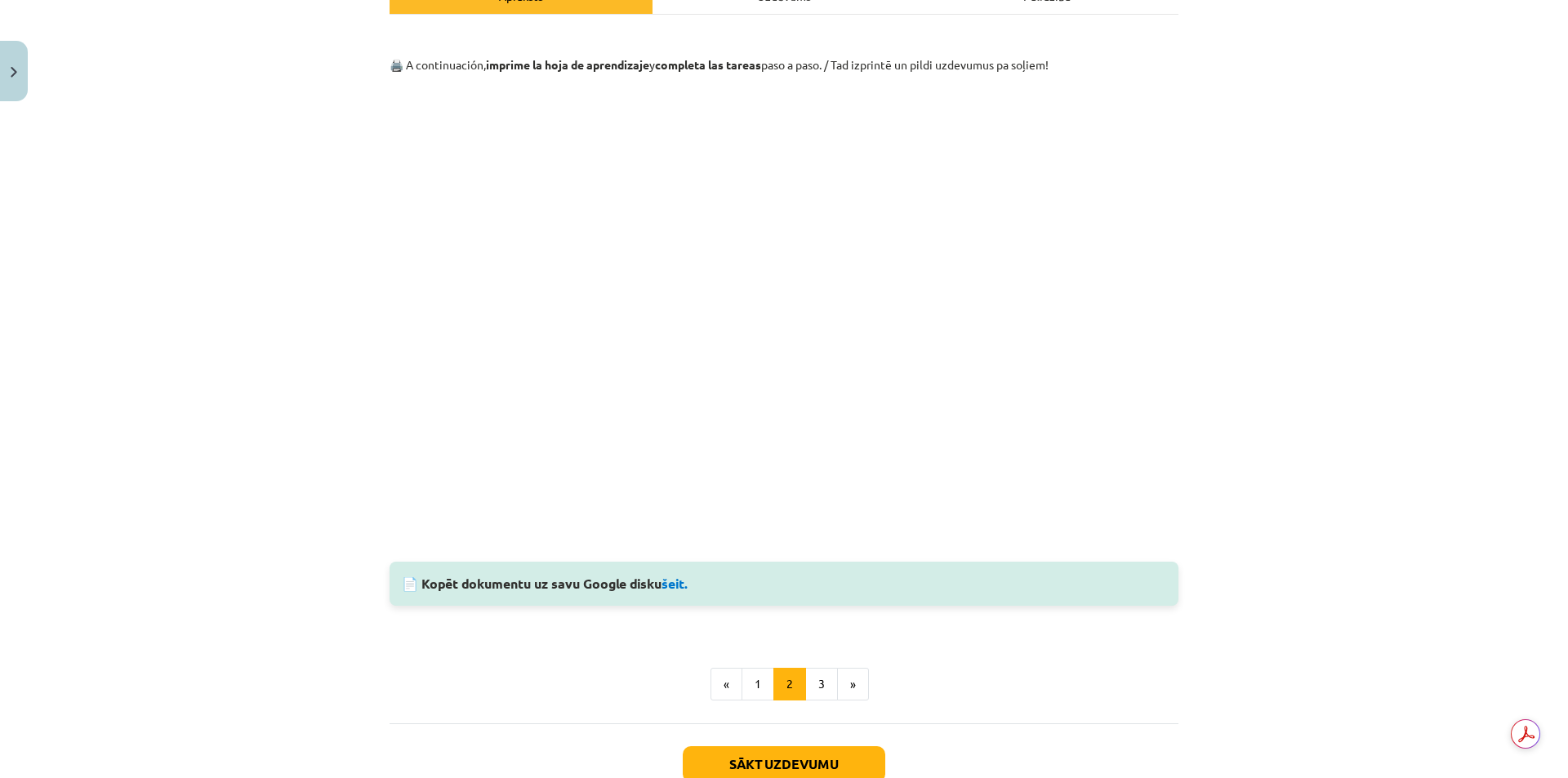
scroll to position [292, 0]
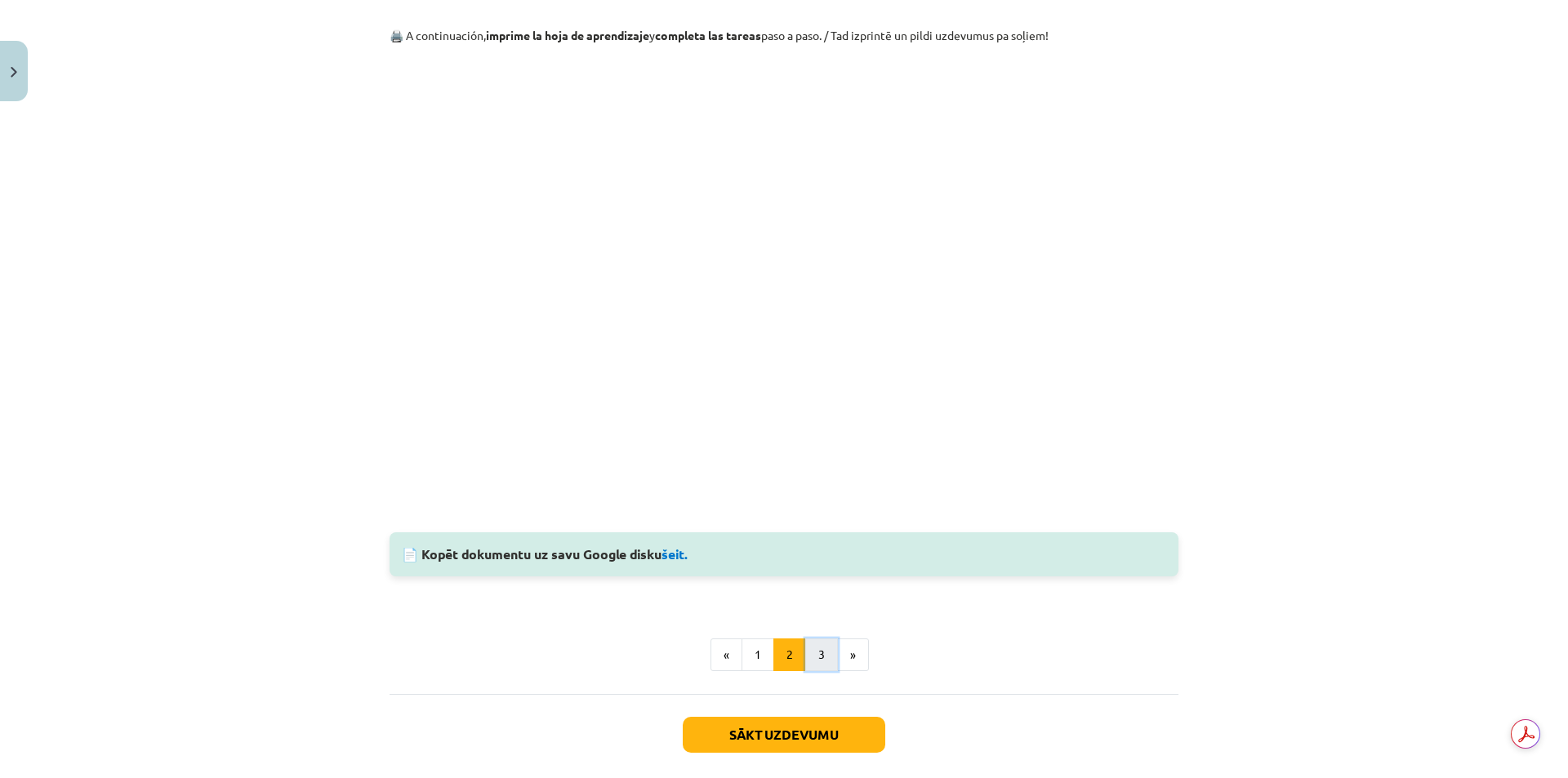
click at [814, 648] on button "3" at bounding box center [821, 654] width 33 height 32
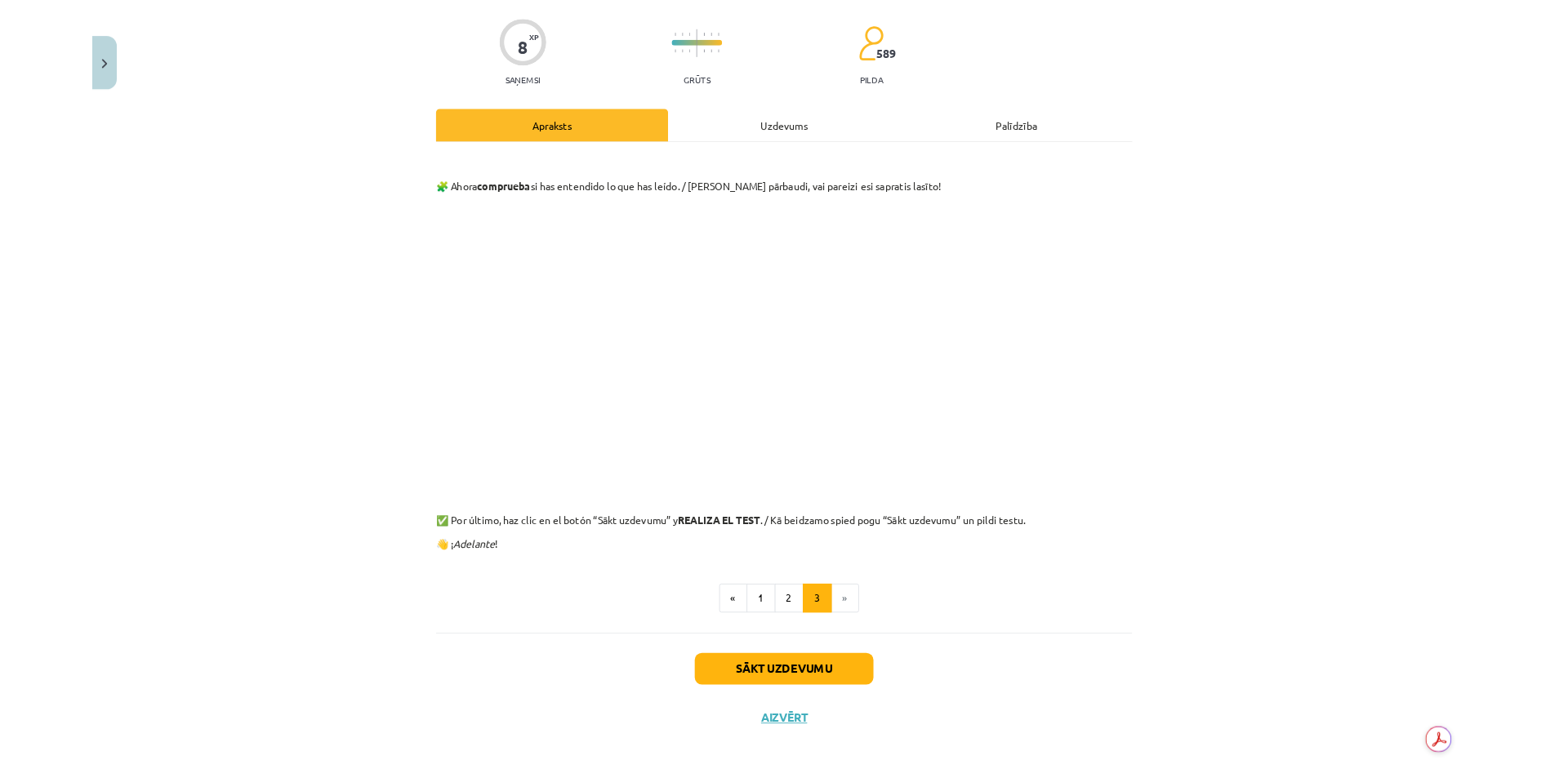
scroll to position [0, 0]
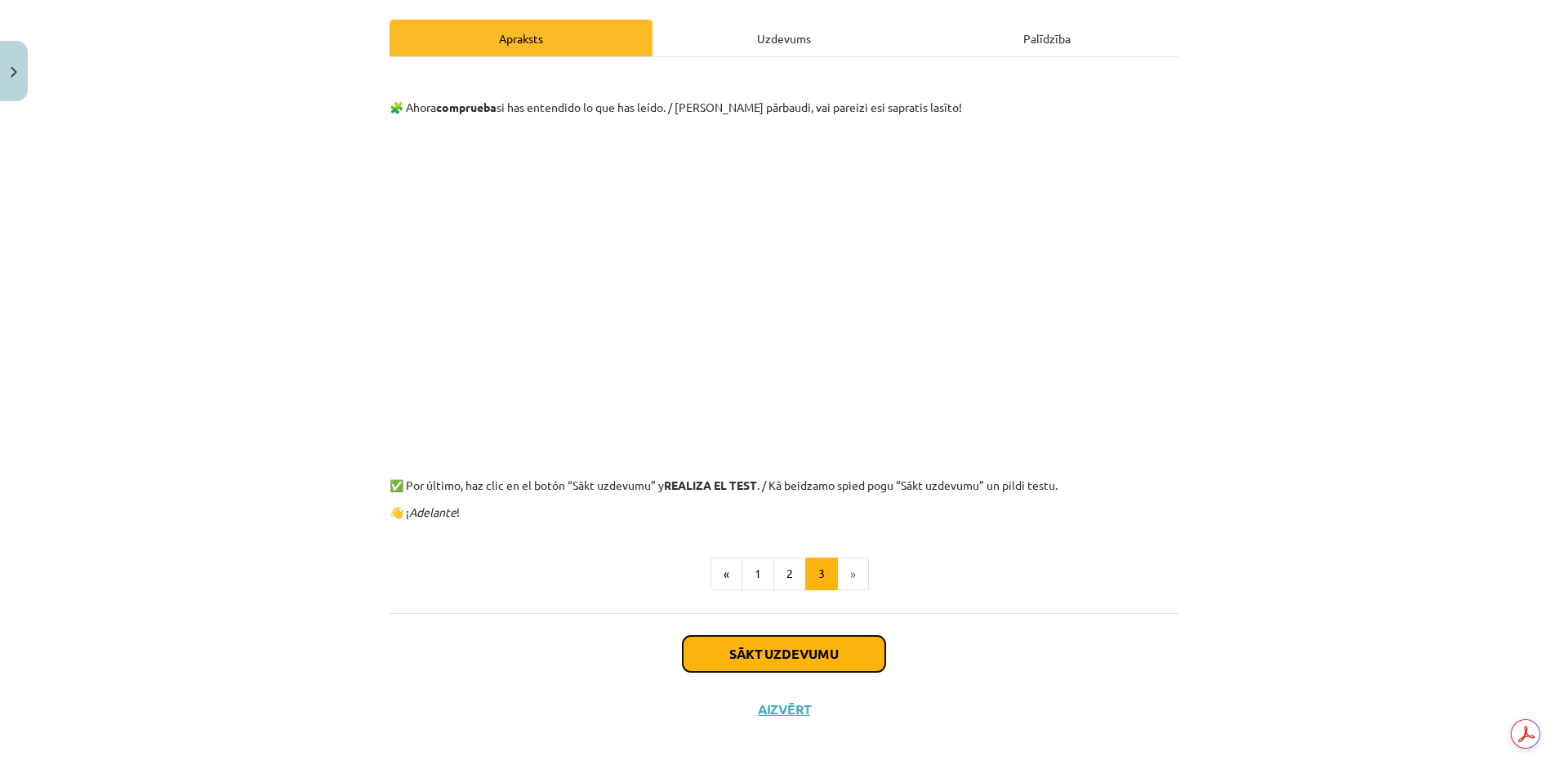
click at [849, 646] on button "Sākt uzdevumu" at bounding box center [784, 654] width 203 height 35
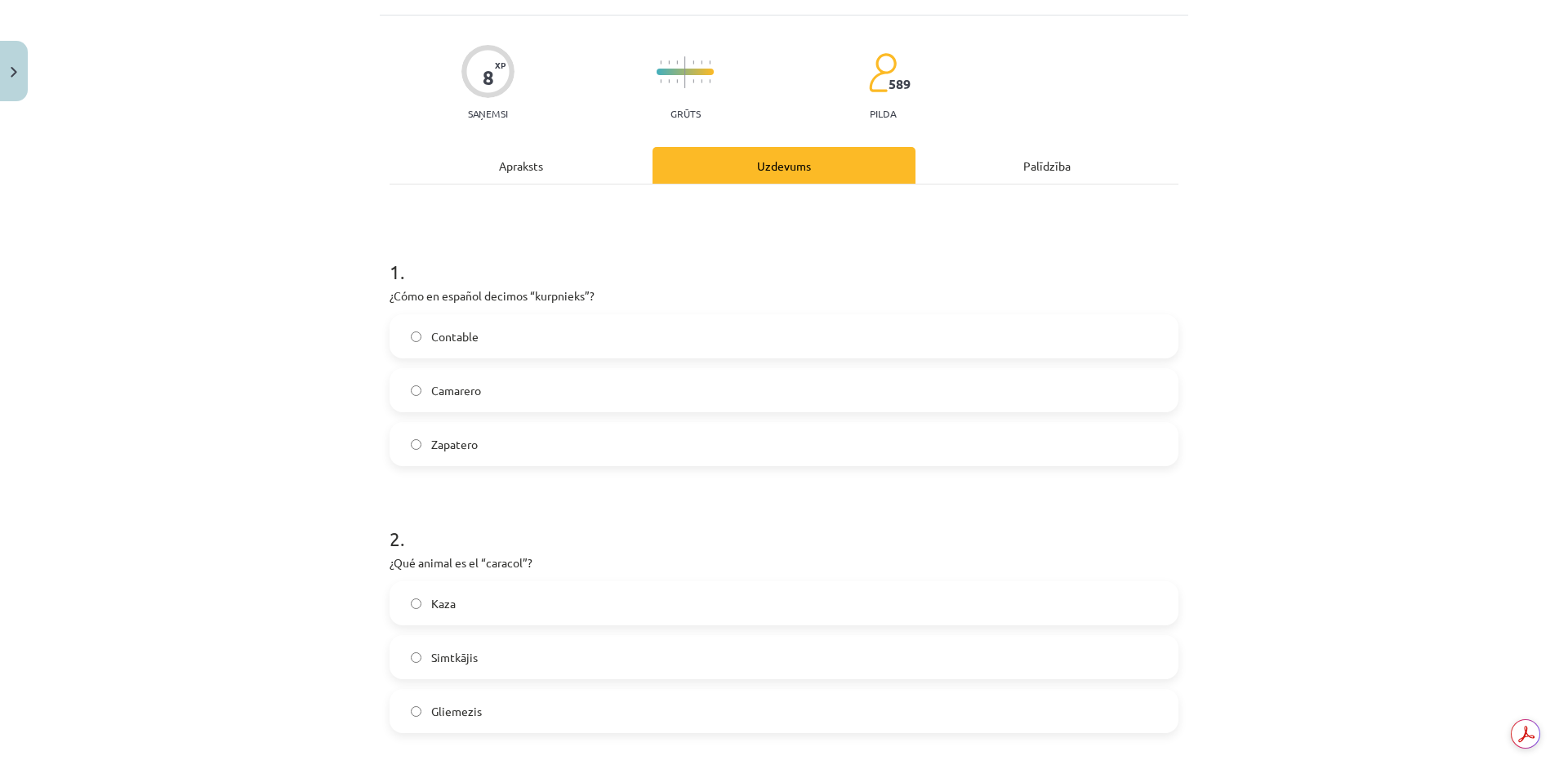
scroll to position [122, 0]
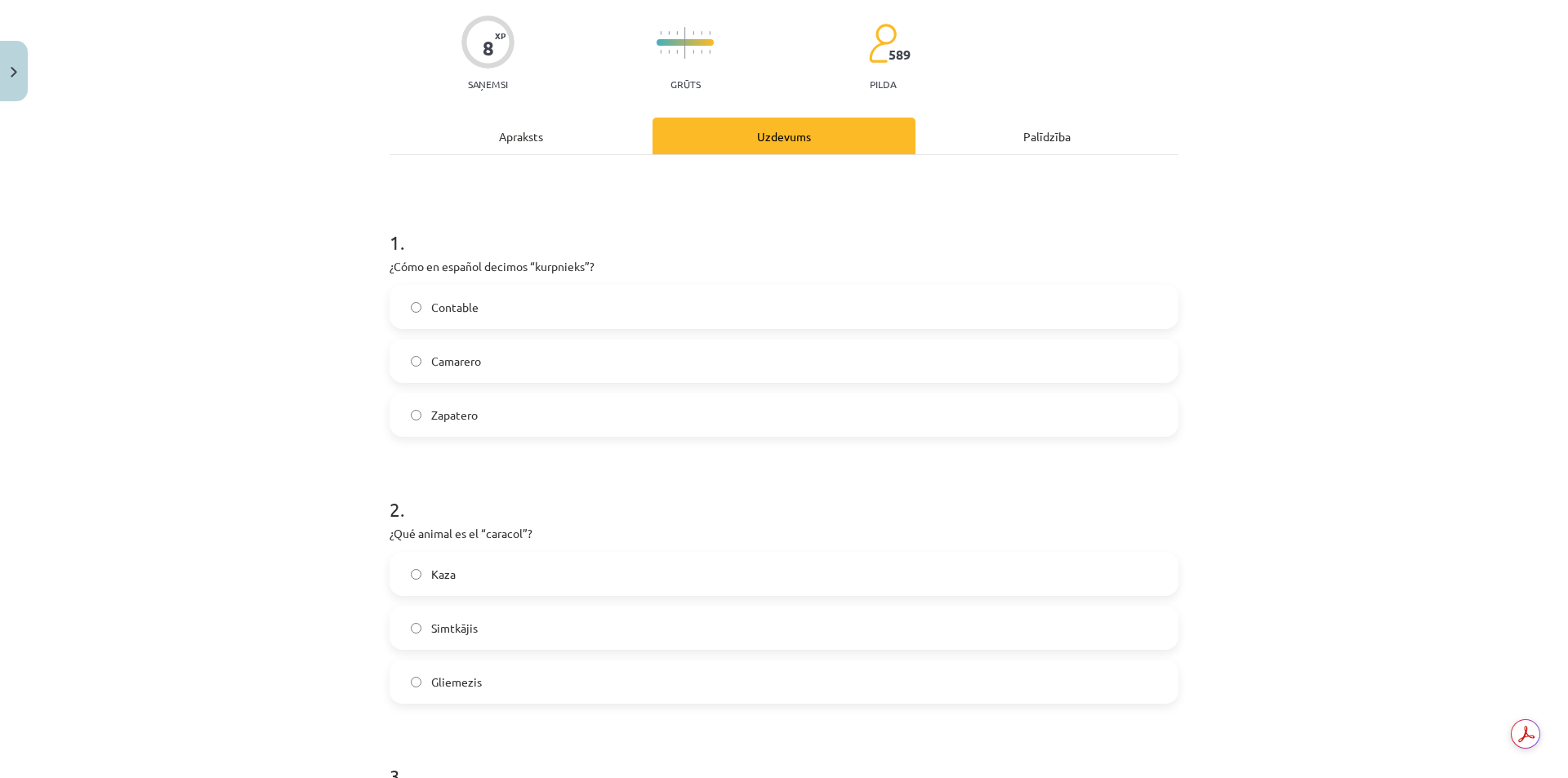
click at [486, 423] on label "Zapatero" at bounding box center [784, 414] width 786 height 40
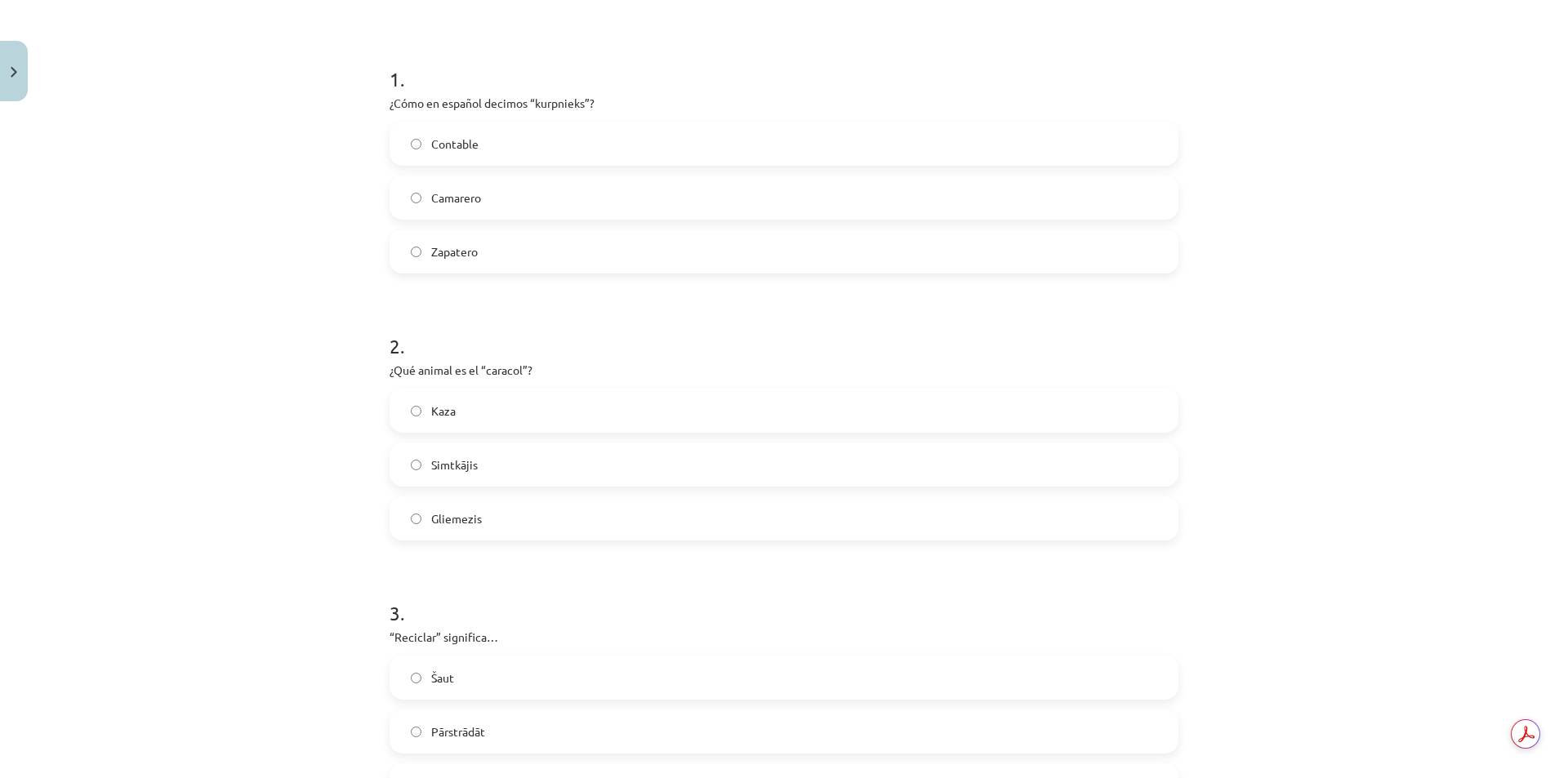
scroll to position [367, 0]
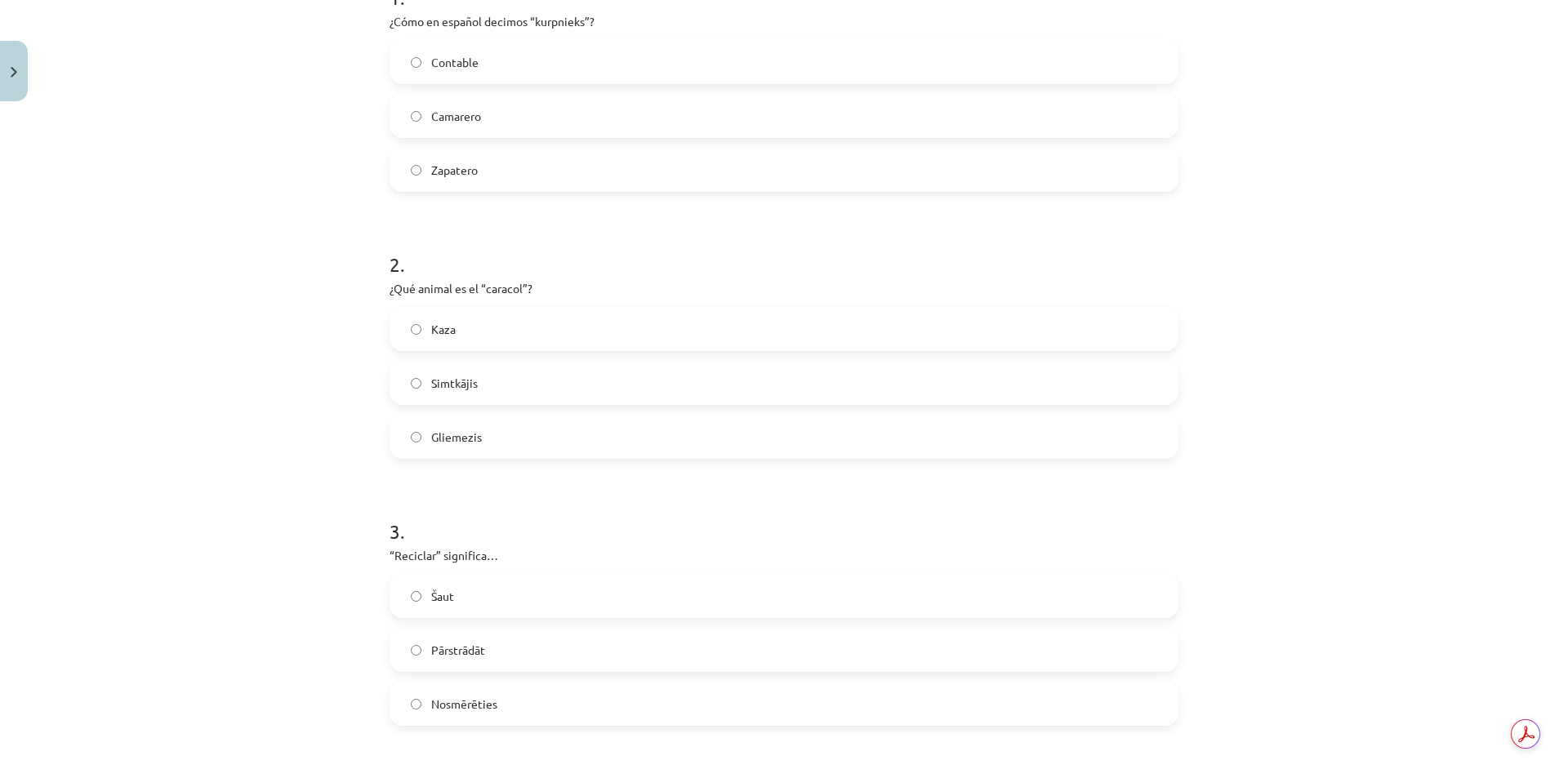
click at [422, 320] on label "Kaza" at bounding box center [784, 328] width 786 height 40
click at [495, 428] on label "Gliemezis" at bounding box center [784, 436] width 786 height 40
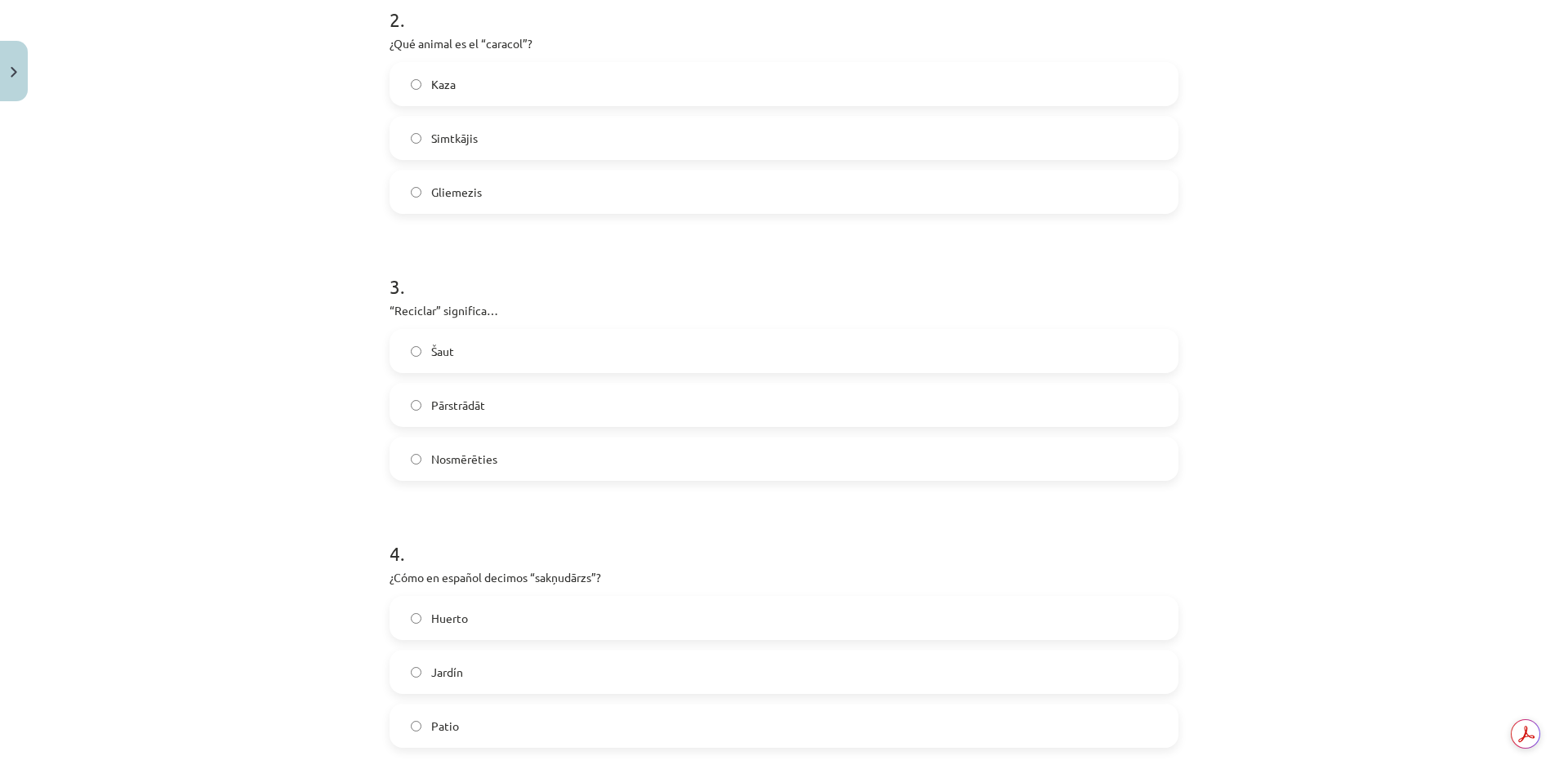
click at [479, 394] on label "Pārstrādāt" at bounding box center [784, 405] width 786 height 40
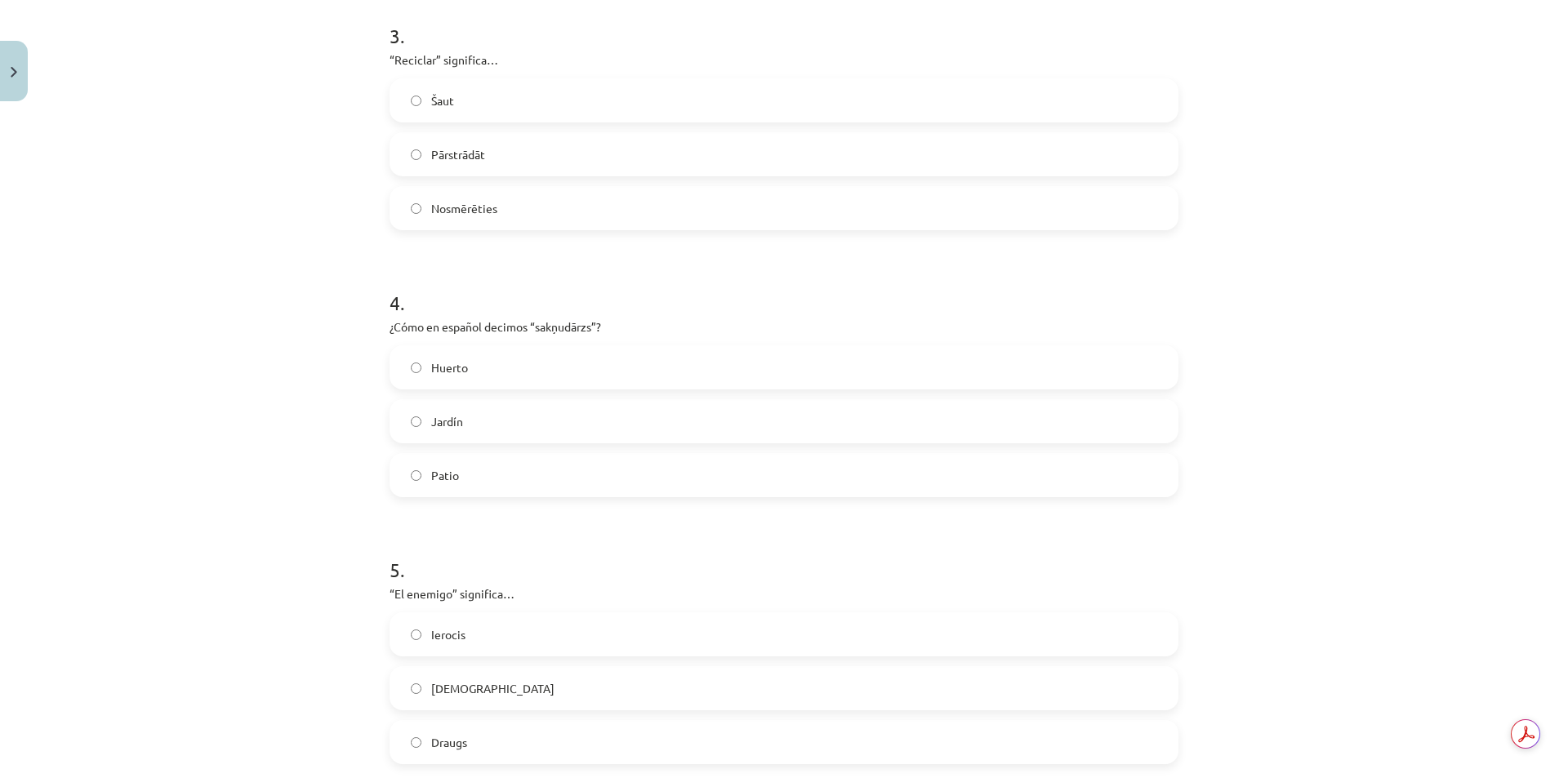
scroll to position [939, 0]
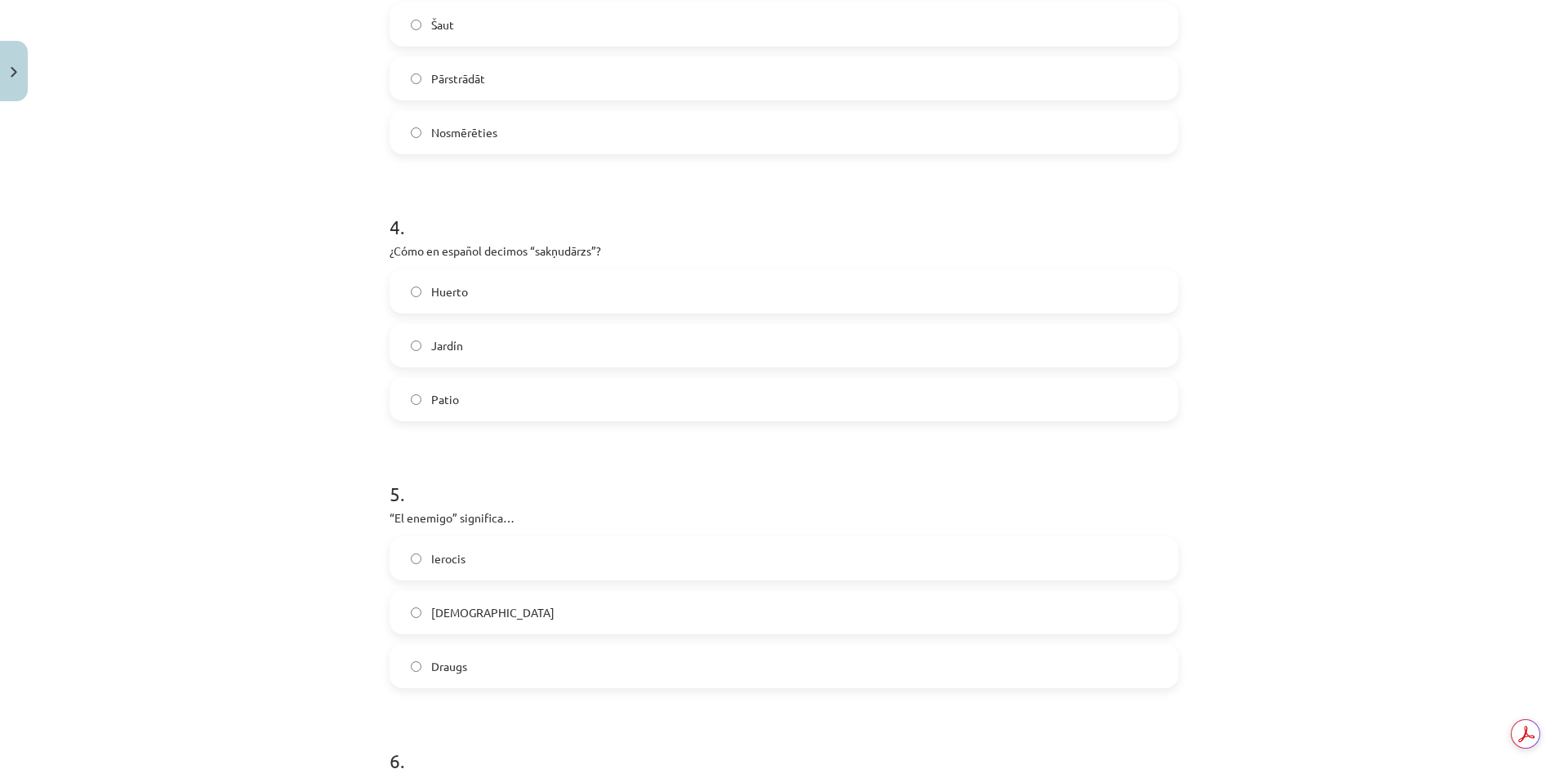
click at [435, 353] on span "Jardín" at bounding box center [447, 345] width 32 height 17
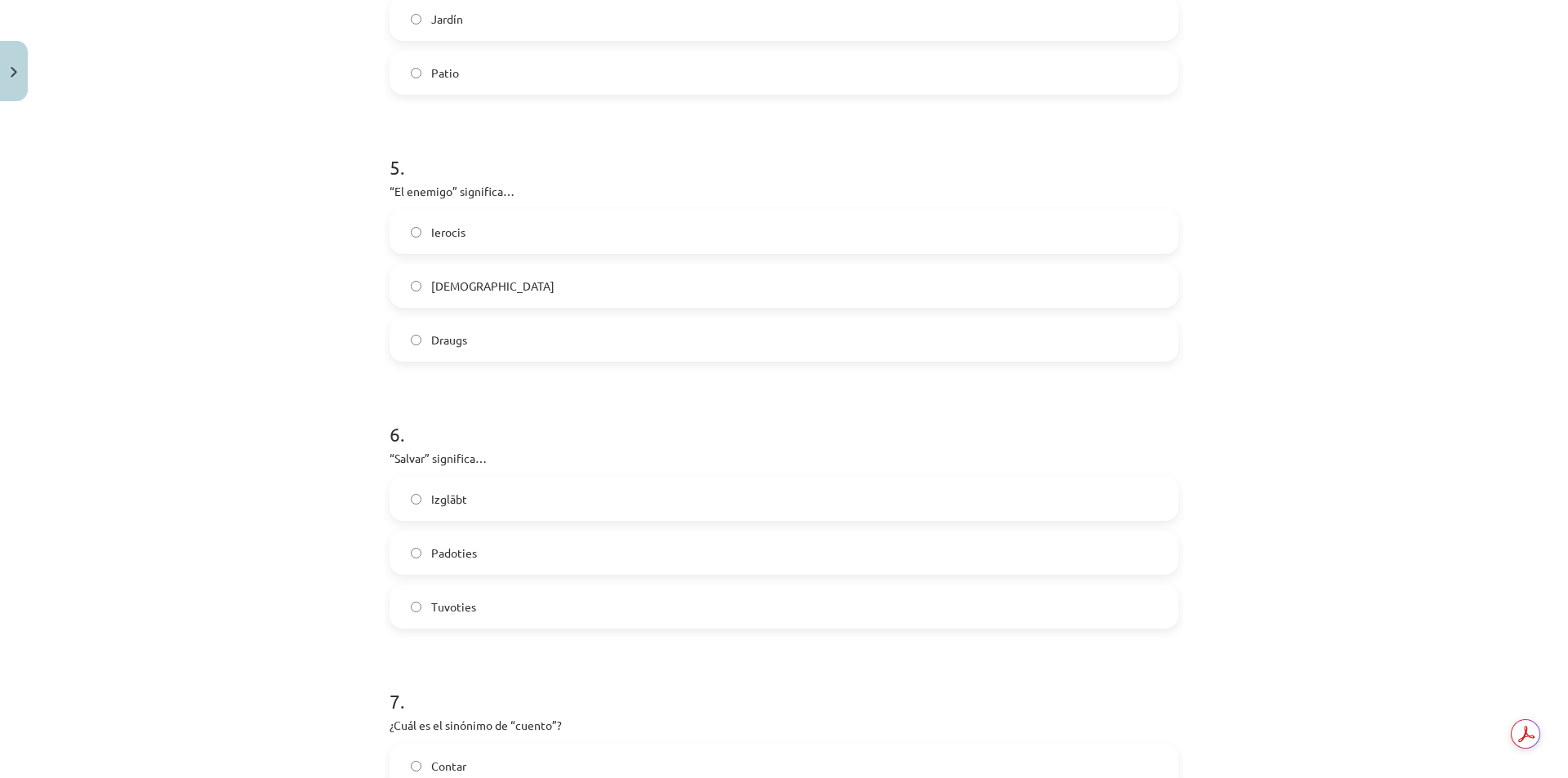
scroll to position [1184, 0]
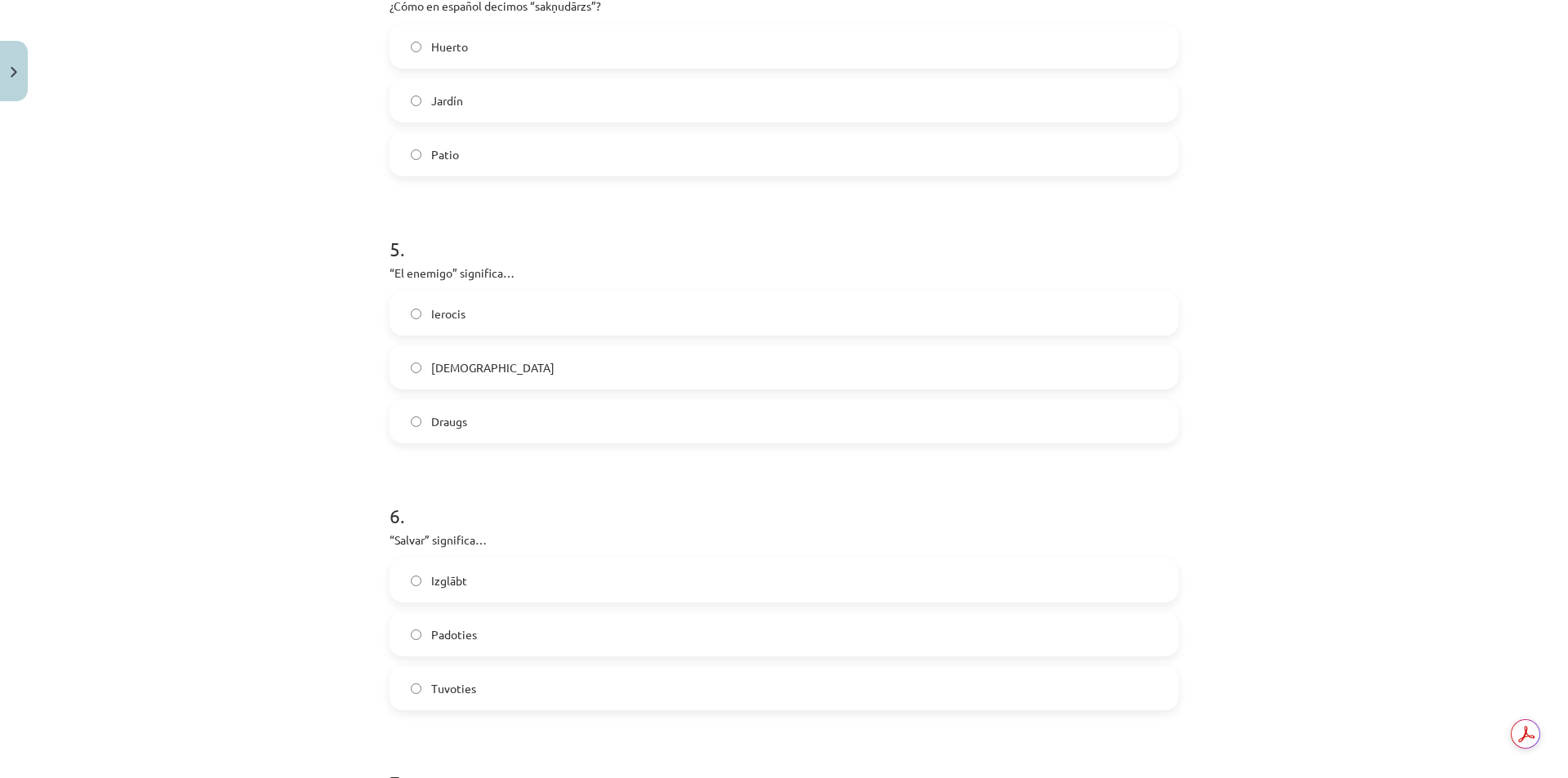
click at [433, 46] on span "Huerto" at bounding box center [449, 46] width 36 height 17
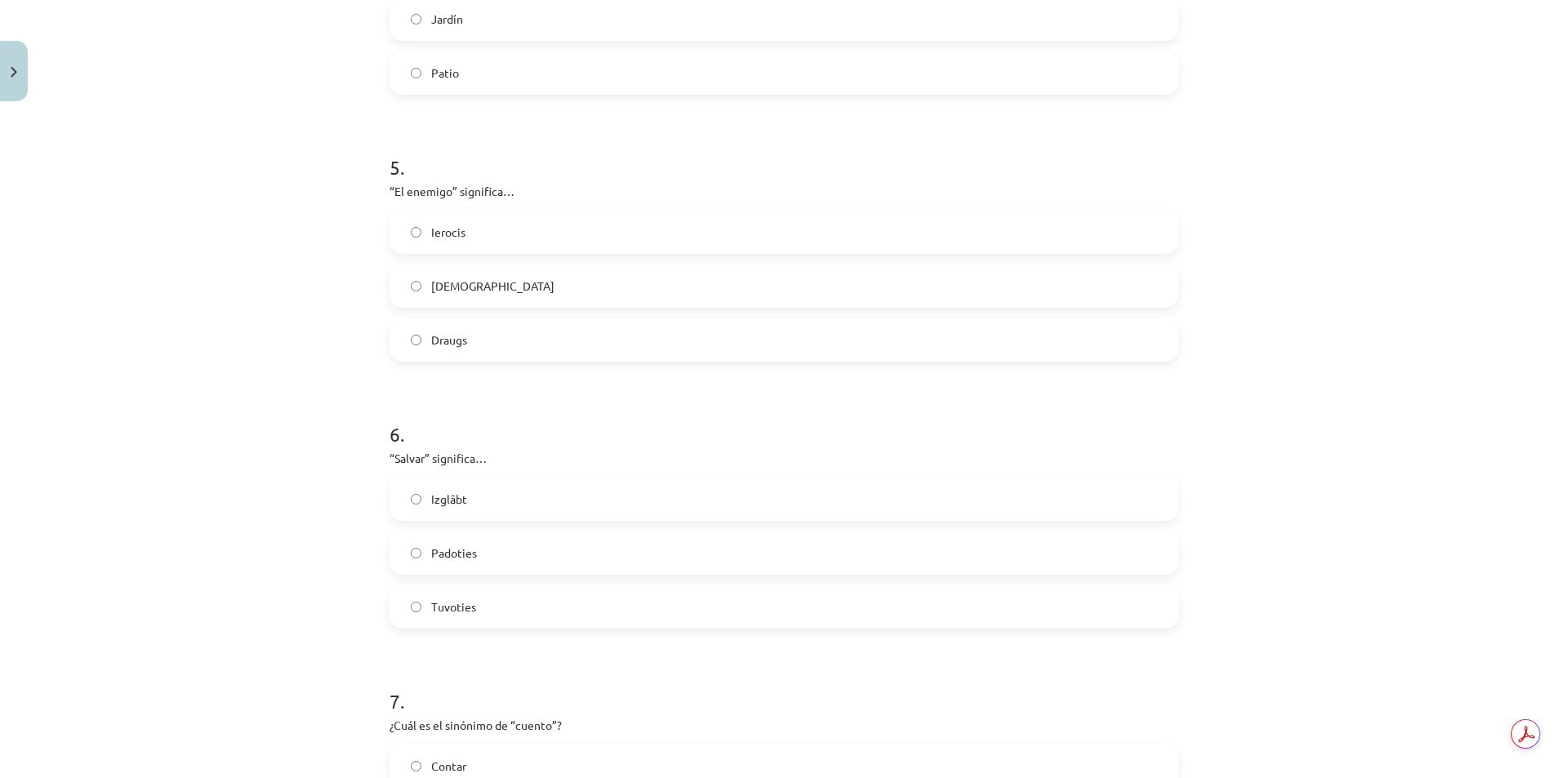
click at [416, 277] on label "[DEMOGRAPHIC_DATA]" at bounding box center [784, 285] width 786 height 40
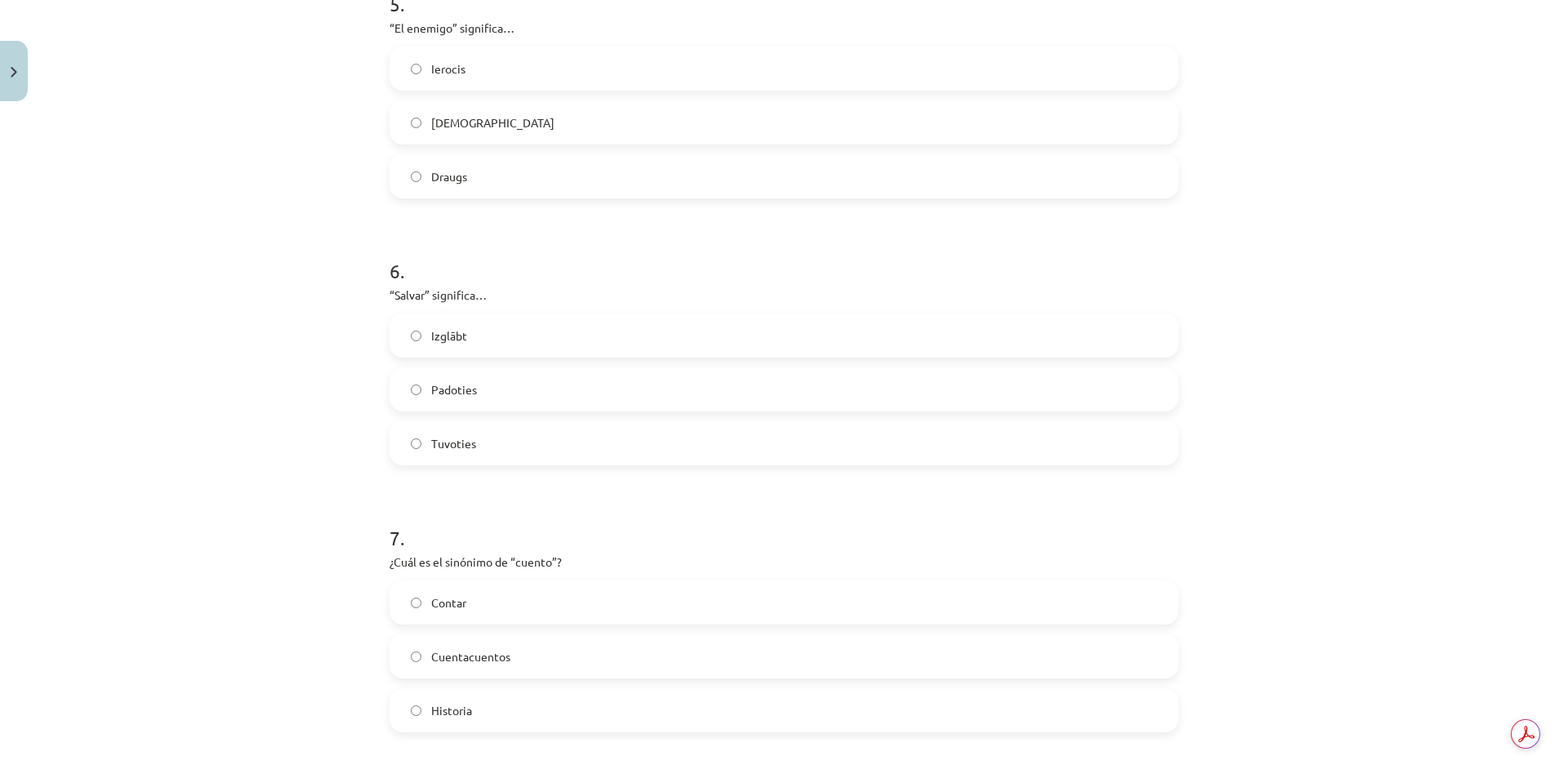
scroll to position [1511, 0]
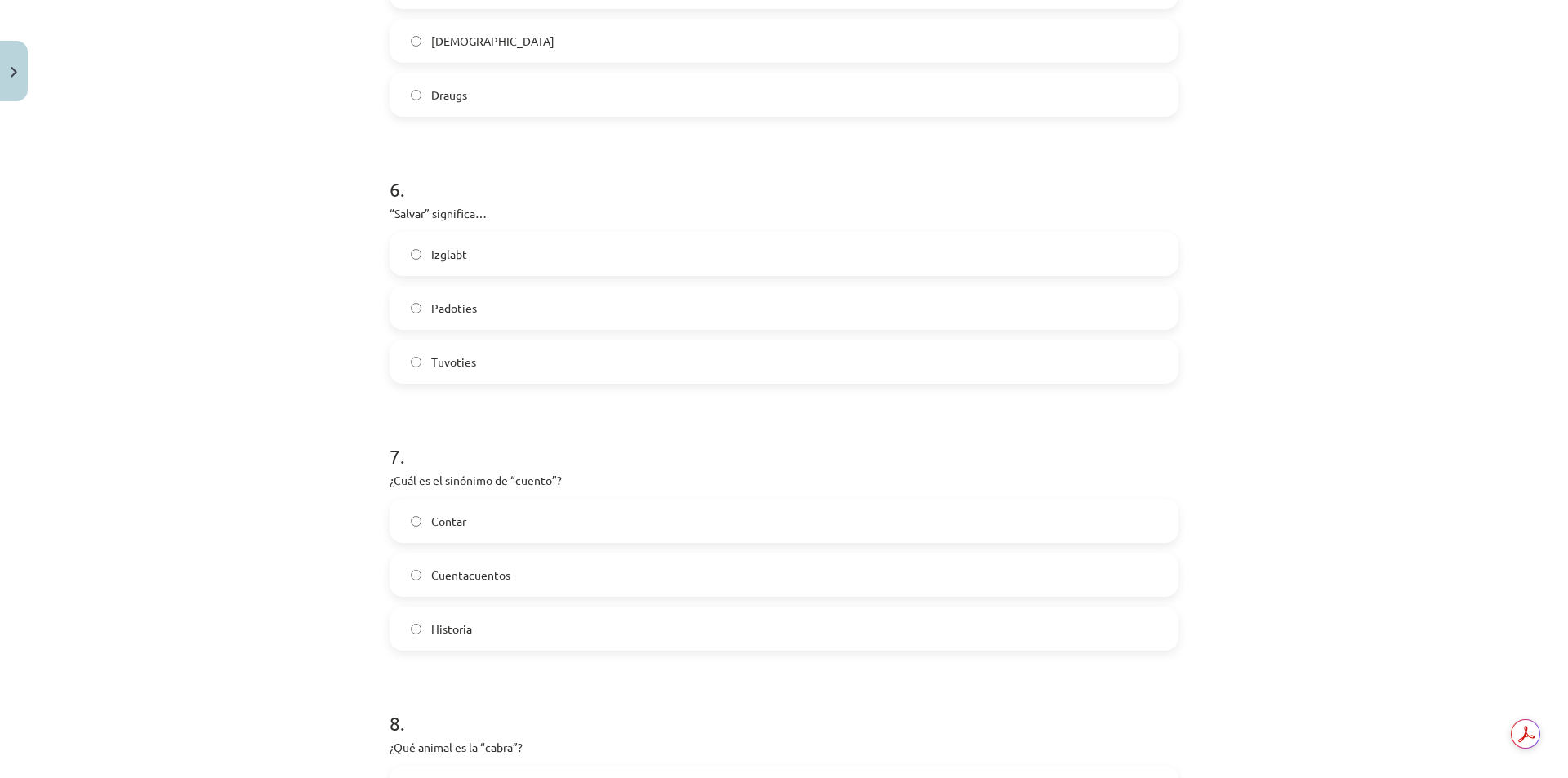
click at [436, 248] on span "Izglābt" at bounding box center [449, 254] width 35 height 17
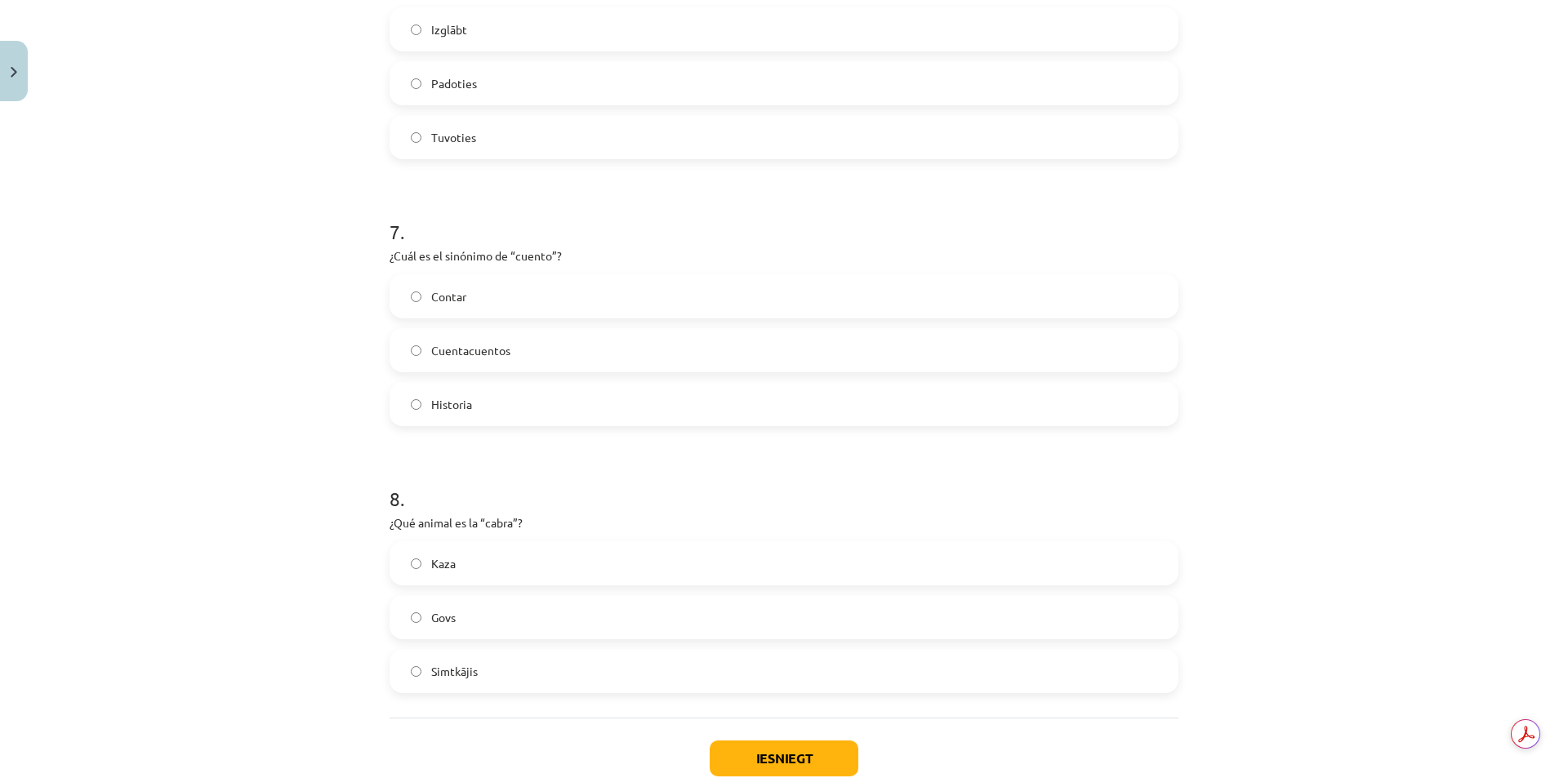
scroll to position [1756, 0]
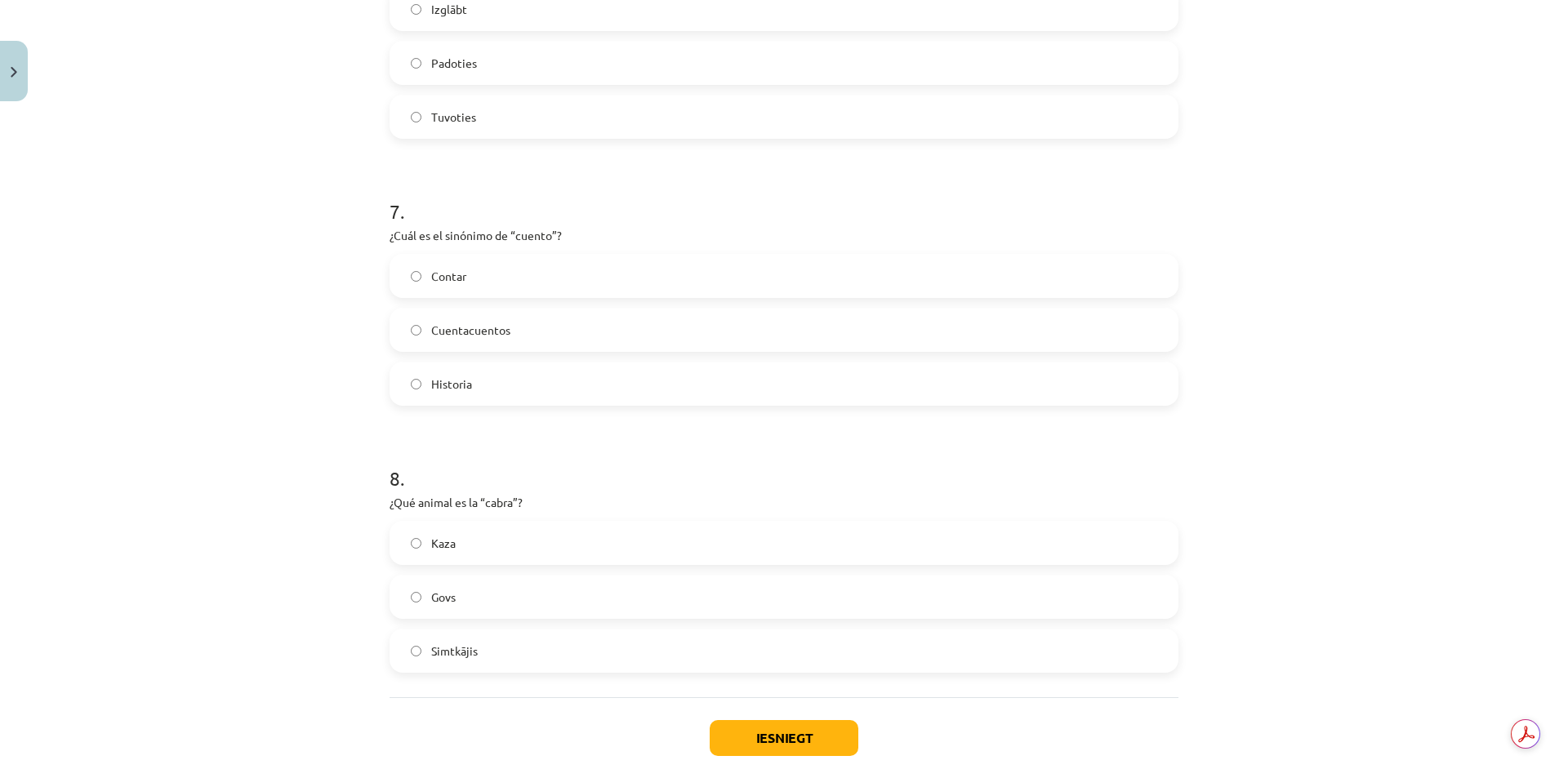
click at [524, 326] on label "Cuentacuentos" at bounding box center [784, 329] width 786 height 40
click at [494, 269] on label "Contar" at bounding box center [784, 276] width 786 height 40
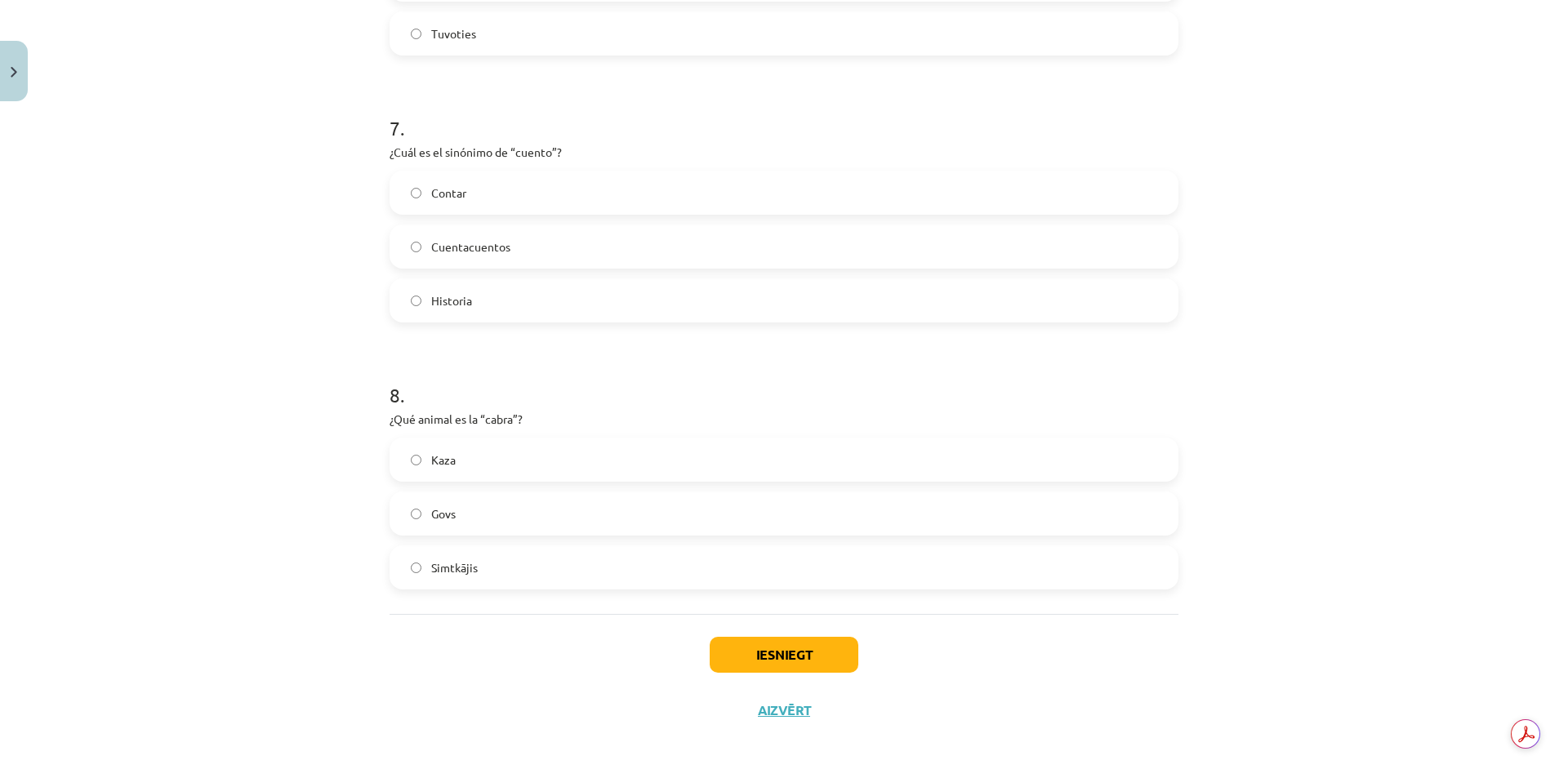
scroll to position [1840, 0]
click at [445, 242] on span "Cuentacuentos" at bounding box center [471, 245] width 79 height 17
click at [817, 654] on button "Iesniegt" at bounding box center [784, 654] width 149 height 35
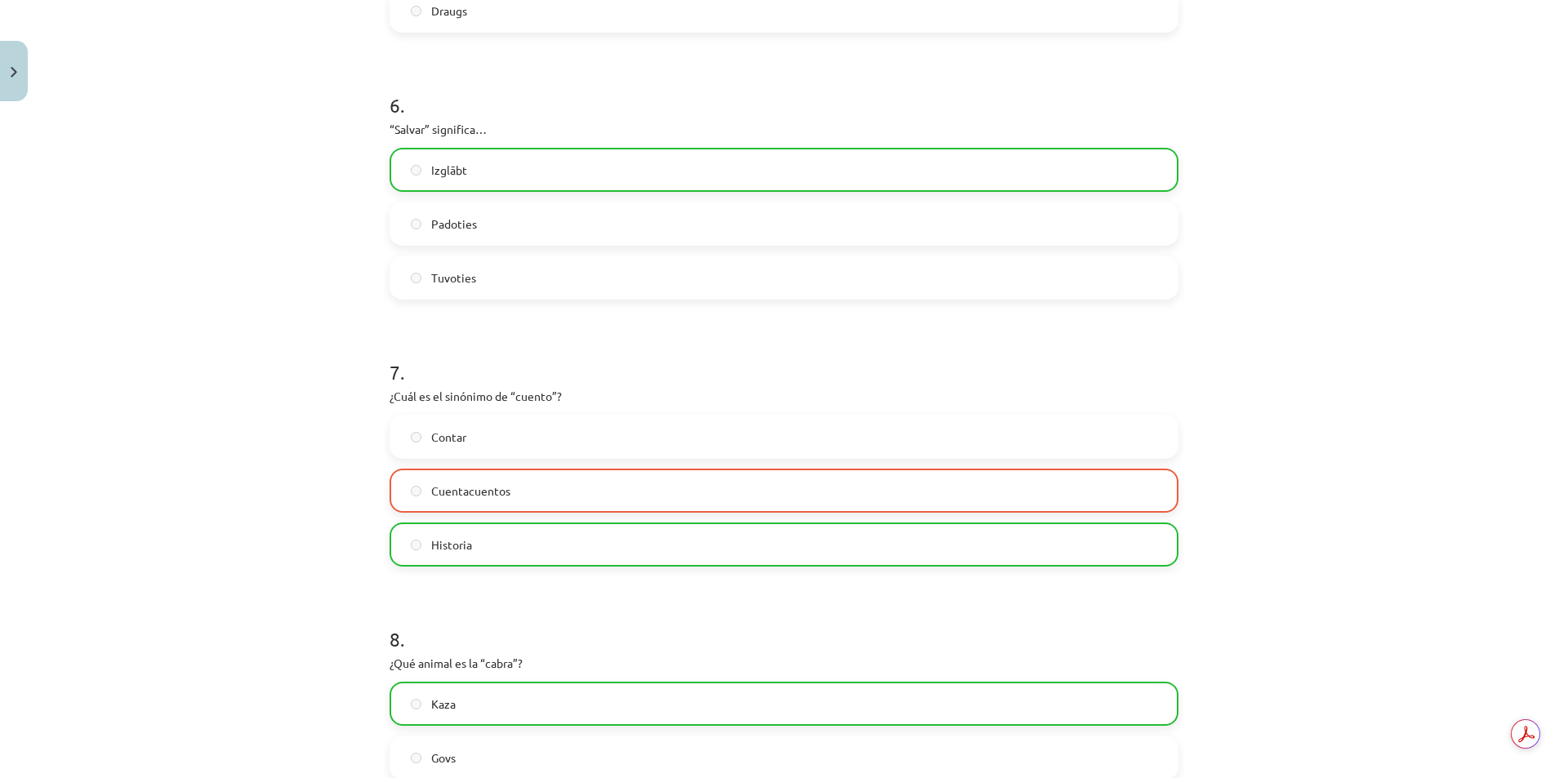
scroll to position [1892, 0]
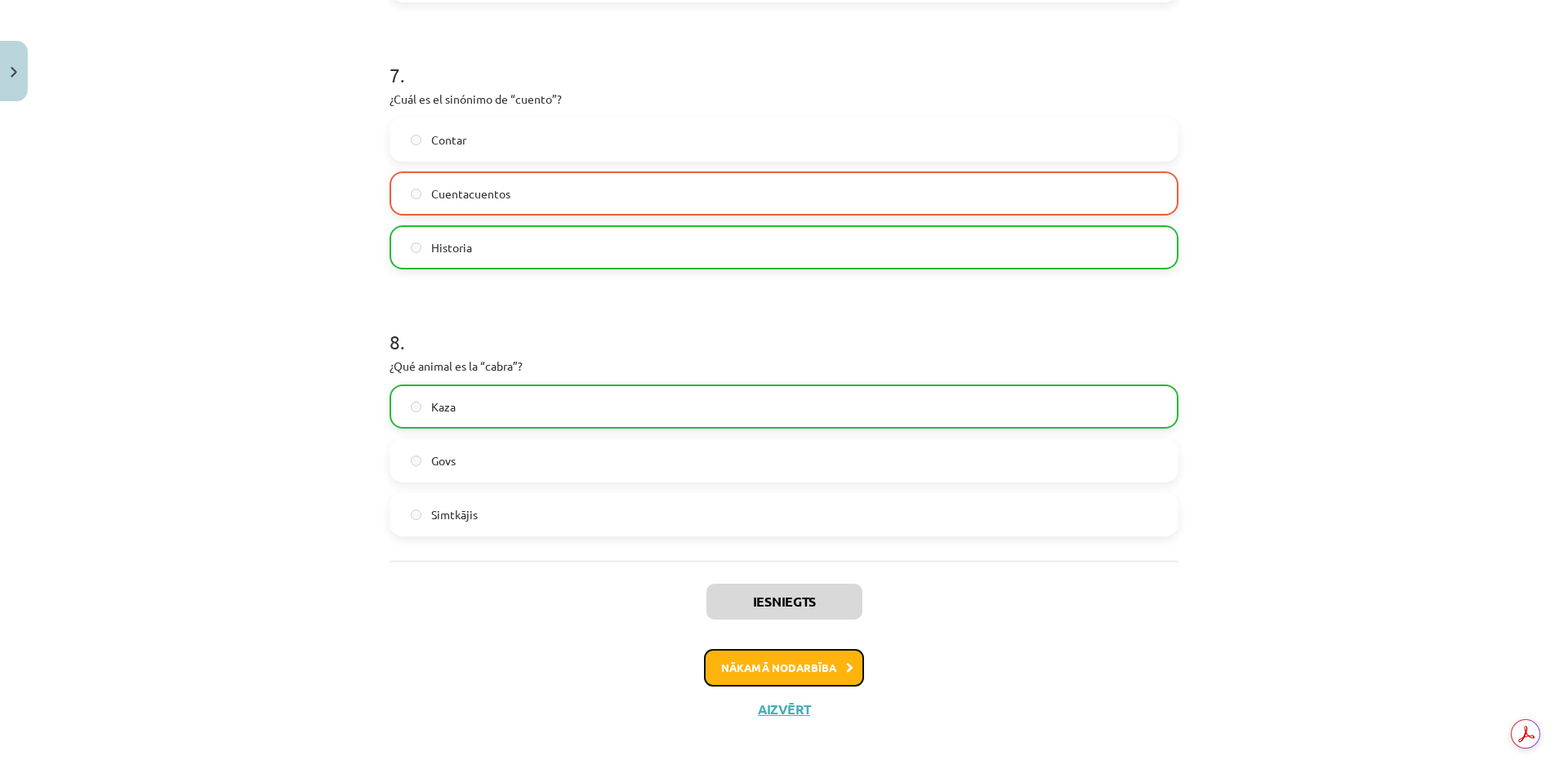
click at [809, 659] on button "Nākamā nodarbība" at bounding box center [784, 668] width 161 height 37
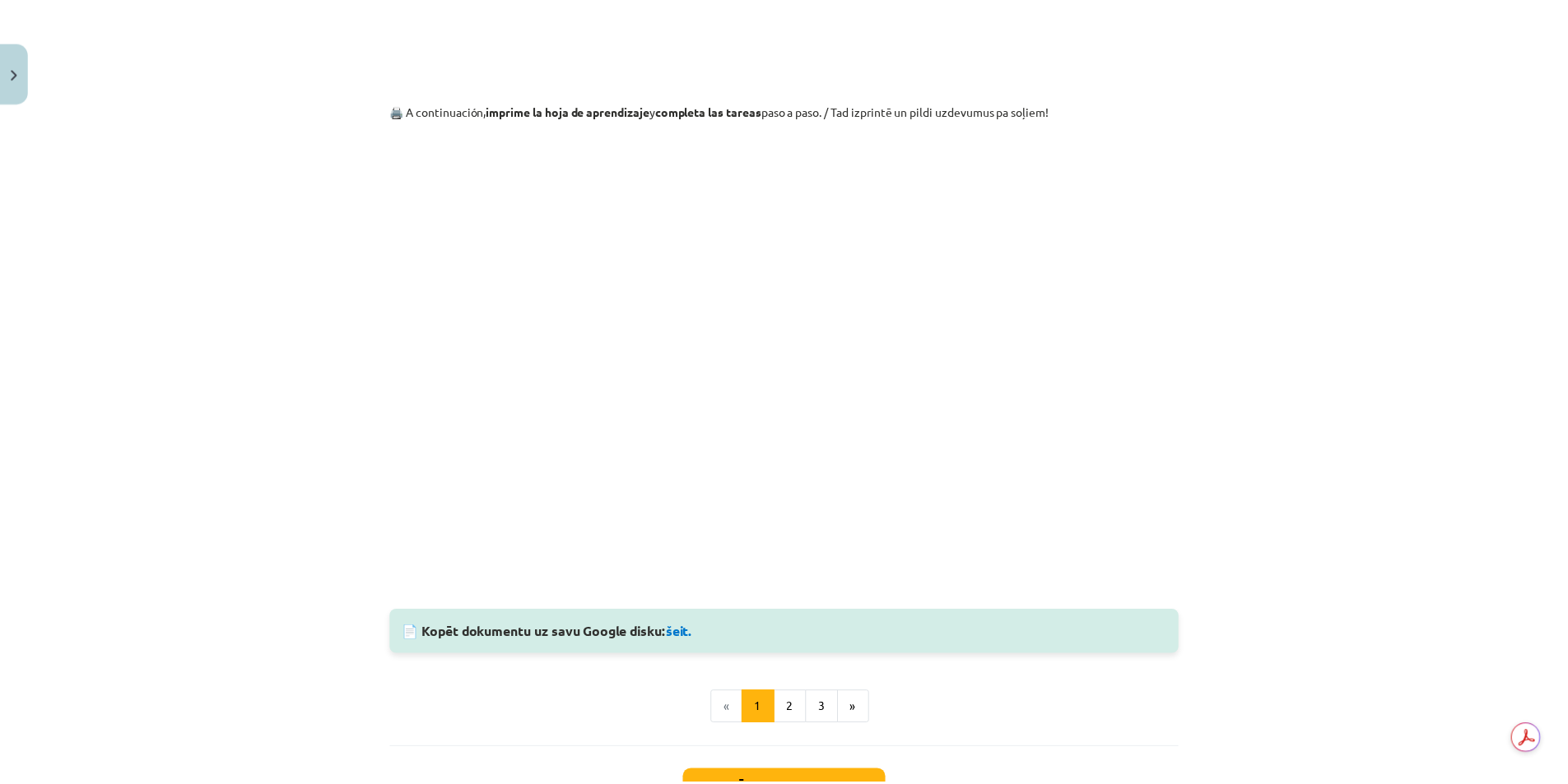
scroll to position [1105, 0]
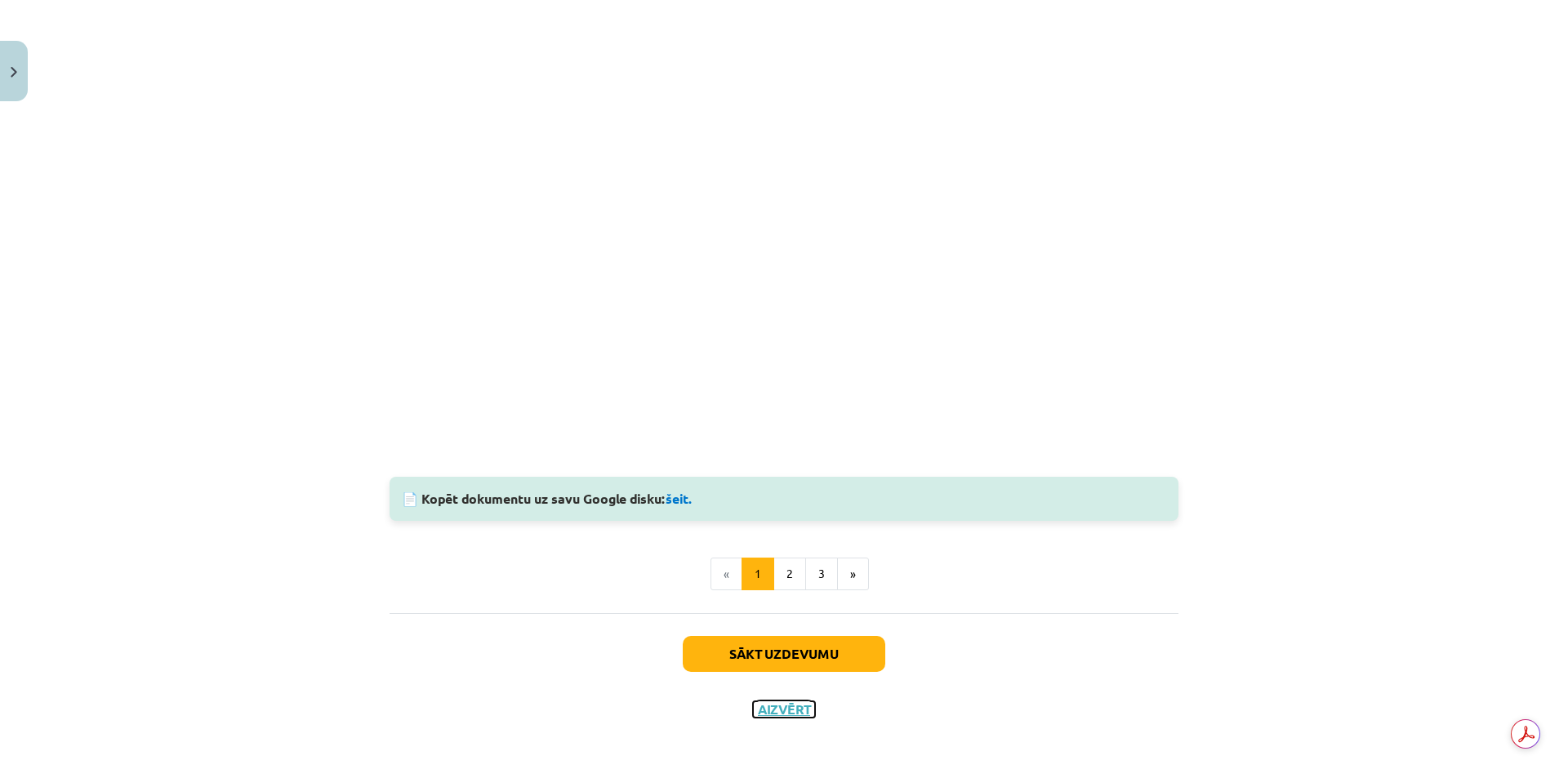
click at [779, 702] on button "Aizvērt" at bounding box center [783, 709] width 62 height 17
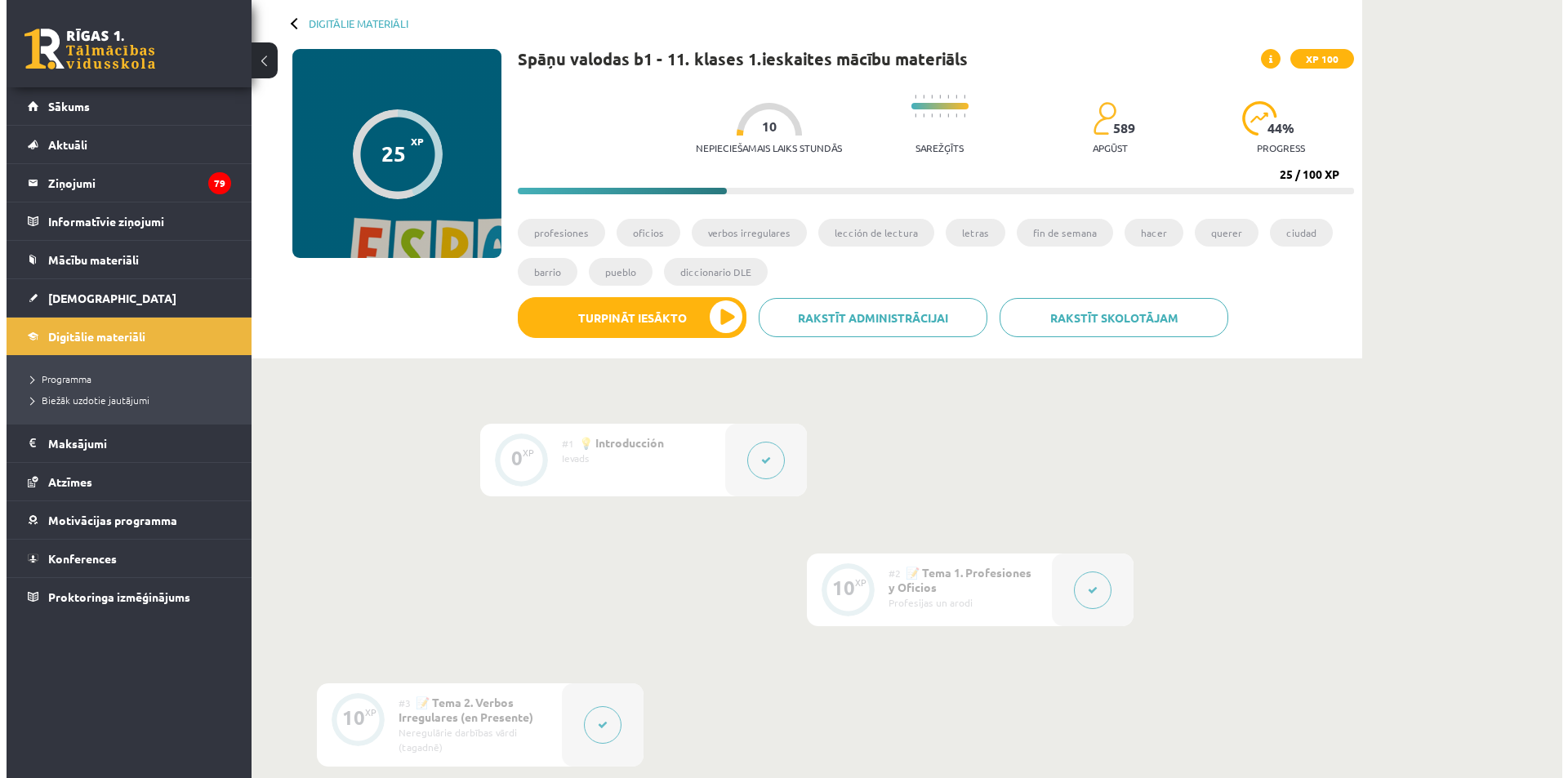
scroll to position [0, 0]
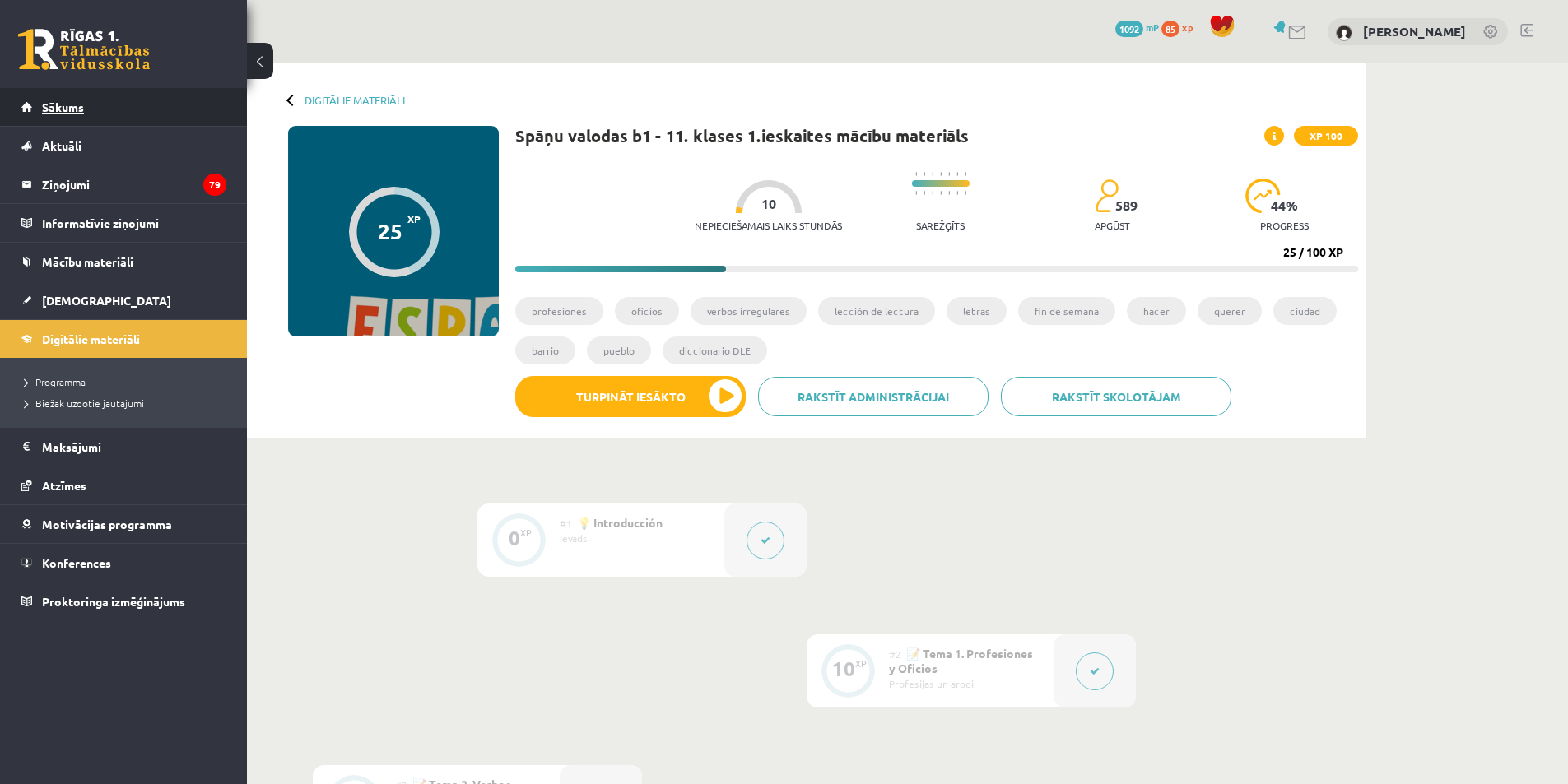
click at [70, 104] on span "Sākums" at bounding box center [63, 106] width 42 height 15
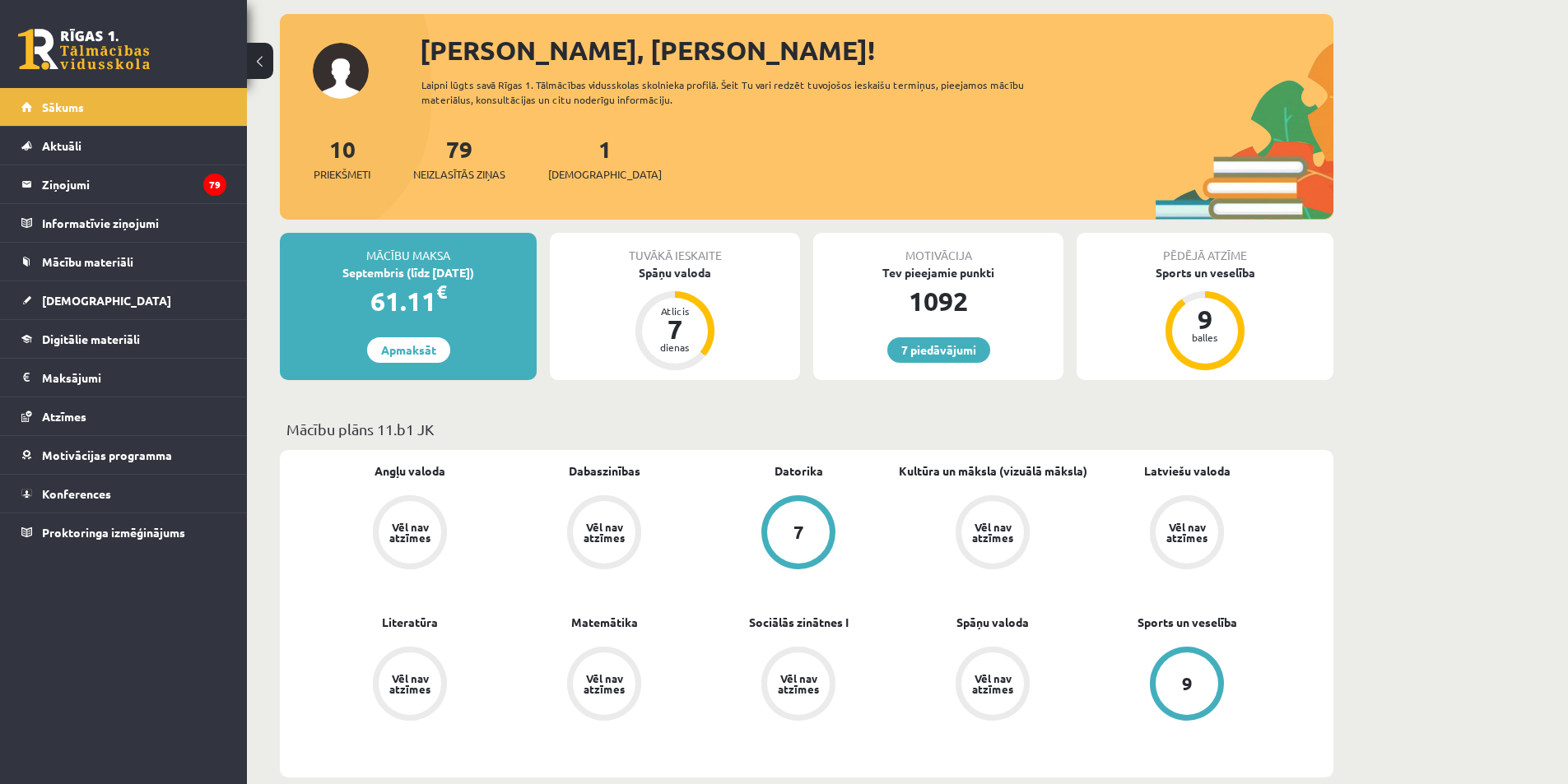
scroll to position [28, 0]
